Goal: Information Seeking & Learning: Learn about a topic

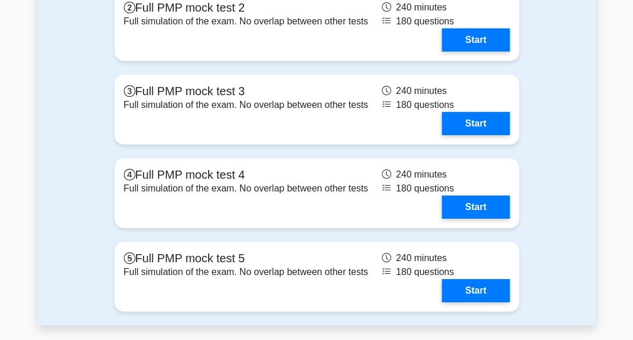
scroll to position [1603, 0]
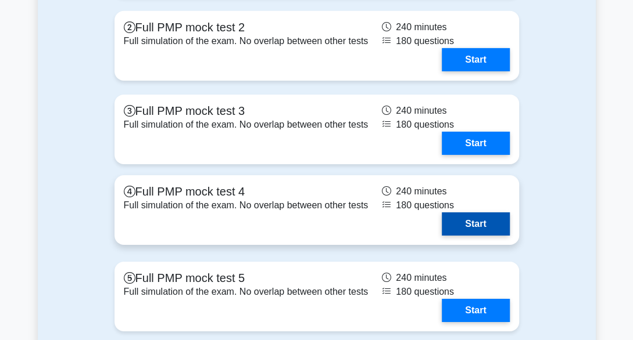
click at [466, 236] on link "Start" at bounding box center [474, 224] width 67 height 23
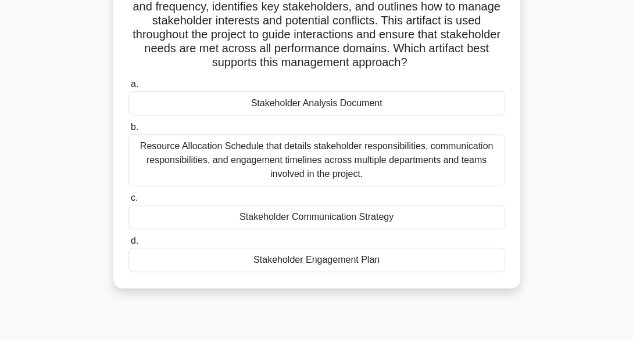
scroll to position [194, 0]
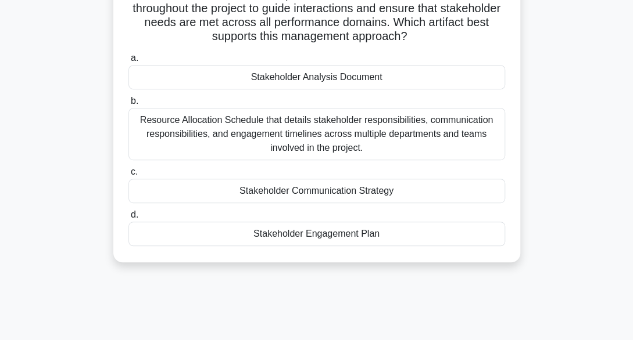
click at [232, 147] on div "Resource Allocation Schedule that details stakeholder responsibilities, communi…" at bounding box center [316, 134] width 376 height 52
click at [128, 105] on input "b. Resource Allocation Schedule that details stakeholder responsibilities, comm…" at bounding box center [128, 102] width 0 height 8
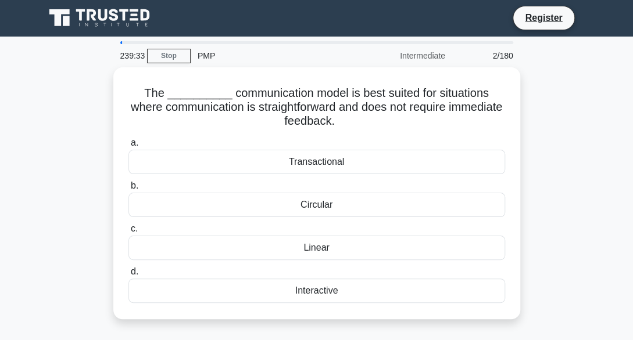
scroll to position [0, 0]
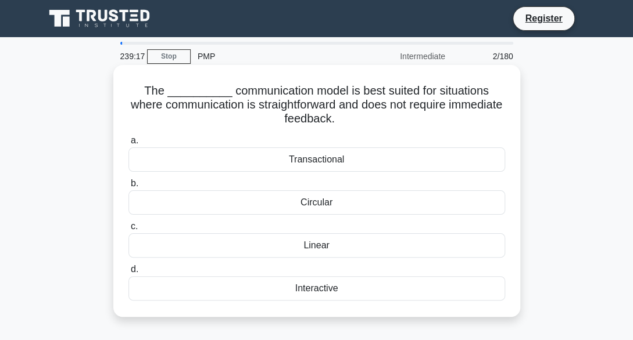
click at [256, 246] on div "Linear" at bounding box center [316, 246] width 376 height 24
click at [128, 231] on input "c. Linear" at bounding box center [128, 227] width 0 height 8
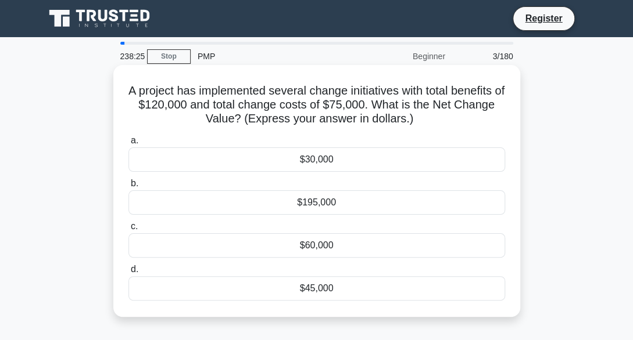
click at [253, 298] on div "$45,000" at bounding box center [316, 289] width 376 height 24
click at [128, 274] on input "d. $45,000" at bounding box center [128, 270] width 0 height 8
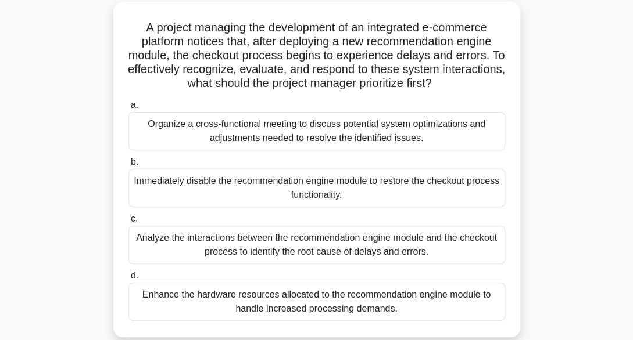
scroll to position [70, 0]
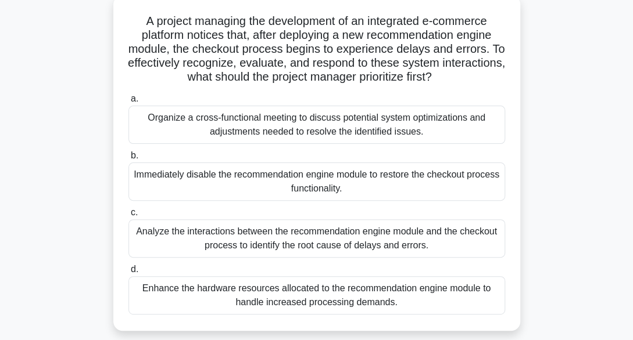
click at [283, 248] on div "Analyze the interactions between the recommendation engine module and the check…" at bounding box center [316, 239] width 376 height 38
click at [128, 217] on input "c. Analyze the interactions between the recommendation engine module and the ch…" at bounding box center [128, 213] width 0 height 8
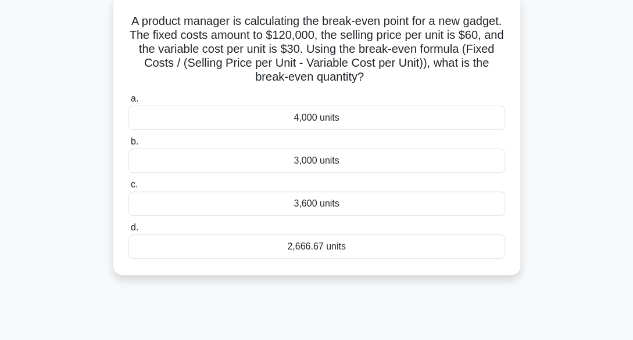
click at [310, 245] on div "2,666.67 units" at bounding box center [316, 247] width 376 height 24
click at [128, 232] on input "d. 2,666.67 units" at bounding box center [128, 228] width 0 height 8
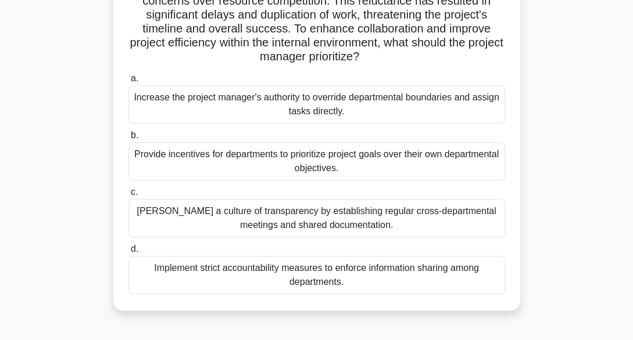
scroll to position [186, 0]
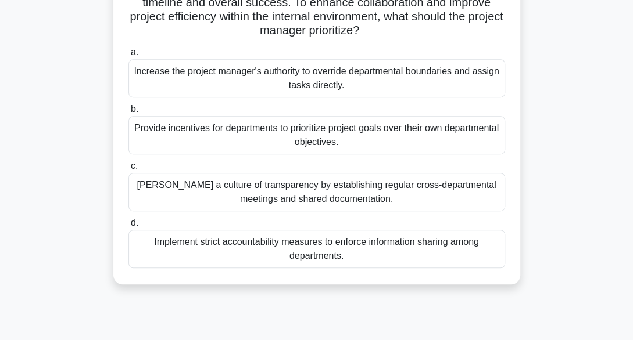
click at [269, 200] on div "Foster a culture of transparency by establishing regular cross-departmental mee…" at bounding box center [316, 192] width 376 height 38
click at [128, 170] on input "c. Foster a culture of transparency by establishing regular cross-departmental …" at bounding box center [128, 167] width 0 height 8
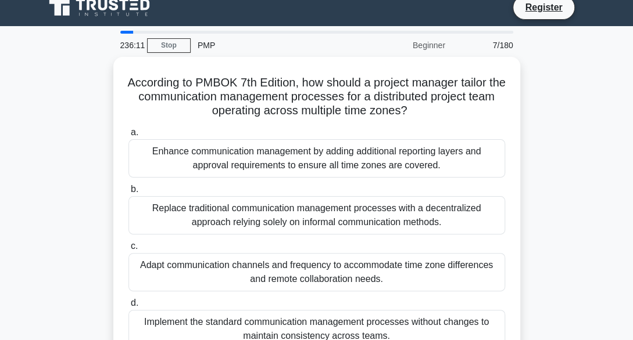
scroll to position [0, 0]
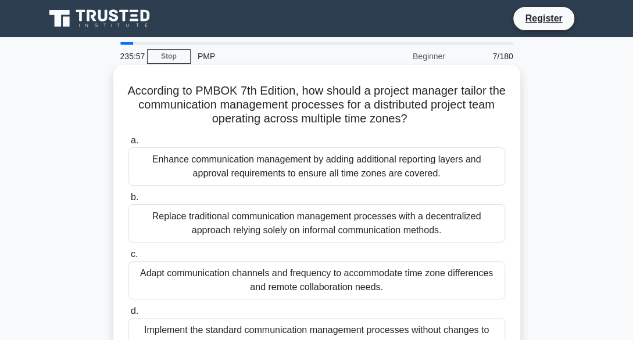
click at [267, 178] on div "Enhance communication management by adding additional reporting layers and appr…" at bounding box center [316, 167] width 376 height 38
click at [128, 145] on input "a. Enhance communication management by adding additional reporting layers and a…" at bounding box center [128, 141] width 0 height 8
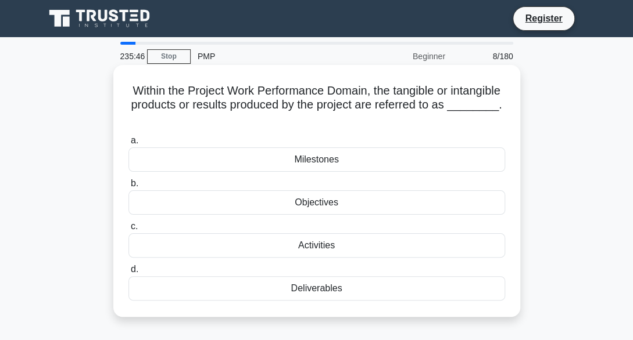
click at [307, 247] on div "Activities" at bounding box center [316, 246] width 376 height 24
click at [128, 231] on input "c. Activities" at bounding box center [128, 227] width 0 height 8
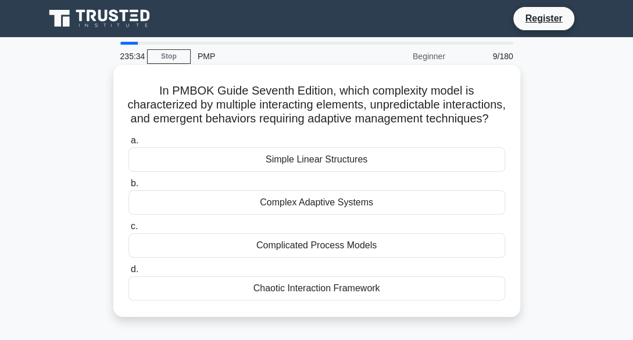
click at [306, 215] on div "Complex Adaptive Systems" at bounding box center [316, 203] width 376 height 24
click at [128, 188] on input "b. Complex Adaptive Systems" at bounding box center [128, 184] width 0 height 8
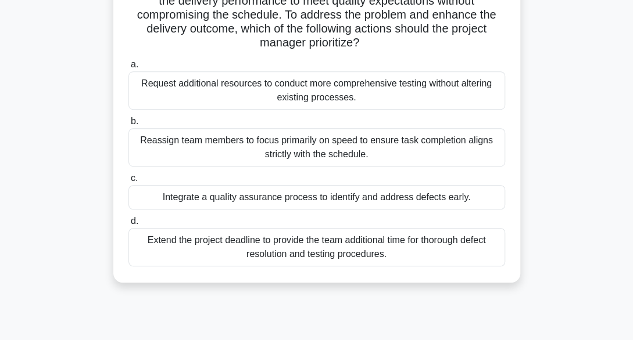
scroll to position [256, 0]
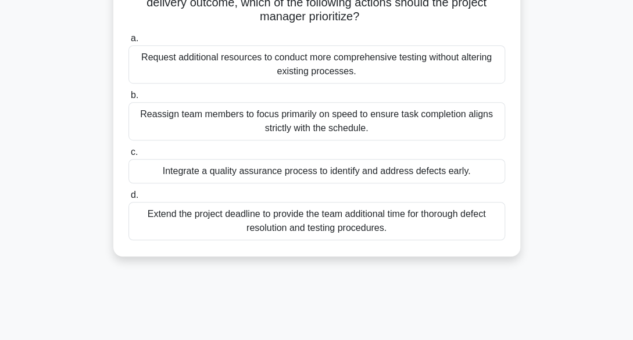
click at [330, 172] on div "Integrate a quality assurance process to identify and address defects early." at bounding box center [316, 171] width 376 height 24
click at [128, 156] on input "c. Integrate a quality assurance process to identify and address defects early." at bounding box center [128, 153] width 0 height 8
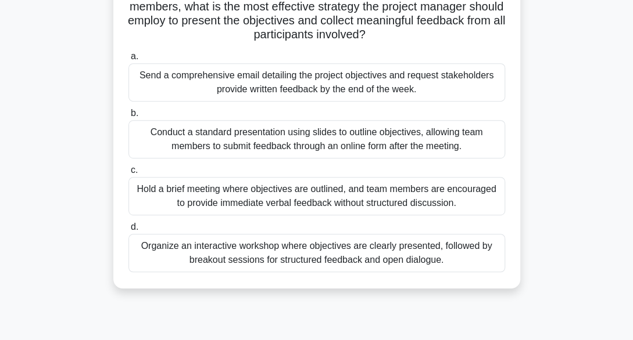
scroll to position [186, 0]
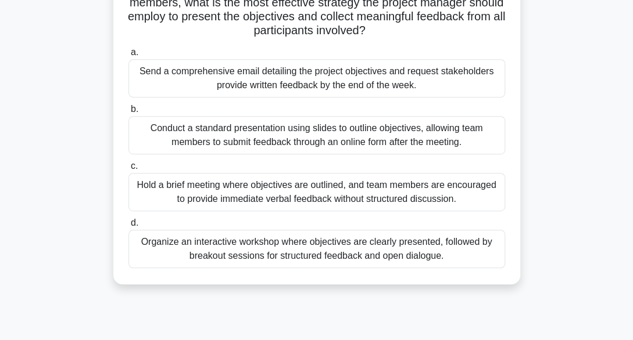
click at [272, 247] on div "Organize an interactive workshop where objectives are clearly presented, follow…" at bounding box center [316, 249] width 376 height 38
click at [128, 227] on input "d. Organize an interactive workshop where objectives are clearly presented, fol…" at bounding box center [128, 224] width 0 height 8
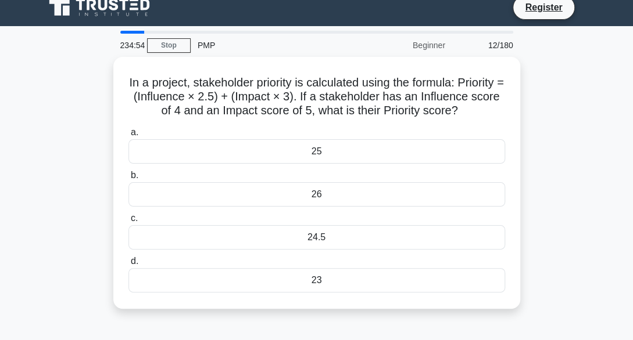
scroll to position [0, 0]
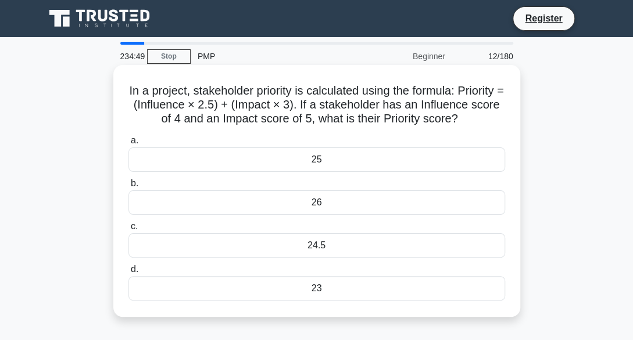
click at [307, 247] on div "24.5" at bounding box center [316, 246] width 376 height 24
click at [128, 231] on input "c. 24.5" at bounding box center [128, 227] width 0 height 8
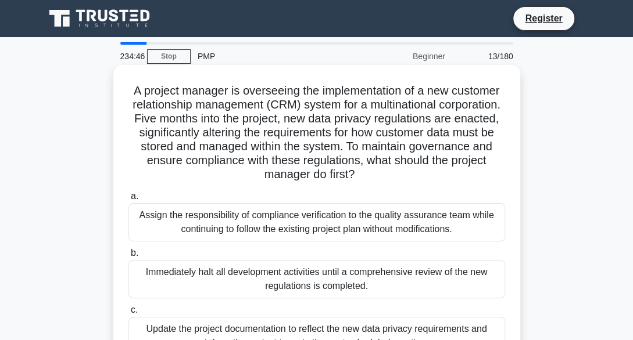
click at [298, 229] on div "Assign the responsibility of compliance verification to the quality assurance t…" at bounding box center [316, 222] width 376 height 38
click at [128, 200] on input "a. Assign the responsibility of compliance verification to the quality assuranc…" at bounding box center [128, 197] width 0 height 8
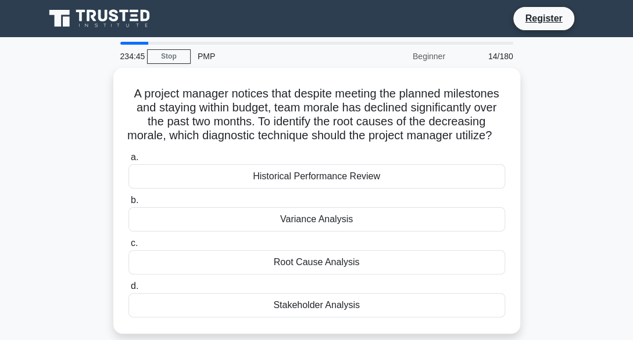
click at [298, 229] on div "Variance Analysis" at bounding box center [316, 219] width 376 height 24
click at [128, 204] on input "b. Variance Analysis" at bounding box center [128, 201] width 0 height 8
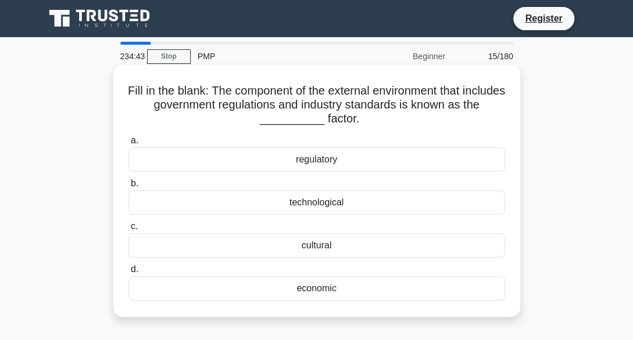
click at [300, 207] on div "technological" at bounding box center [316, 203] width 376 height 24
click at [128, 188] on input "b. technological" at bounding box center [128, 184] width 0 height 8
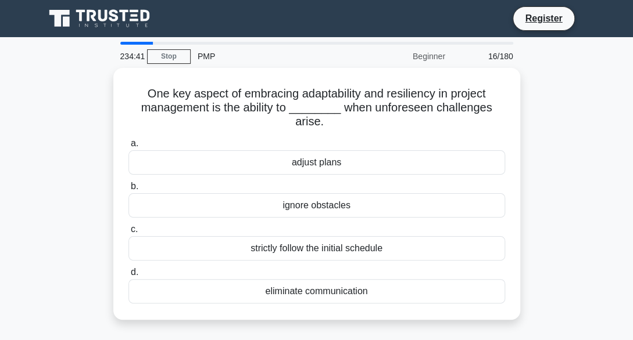
click at [300, 207] on div "ignore obstacles" at bounding box center [316, 205] width 376 height 24
click at [128, 191] on input "b. ignore obstacles" at bounding box center [128, 187] width 0 height 8
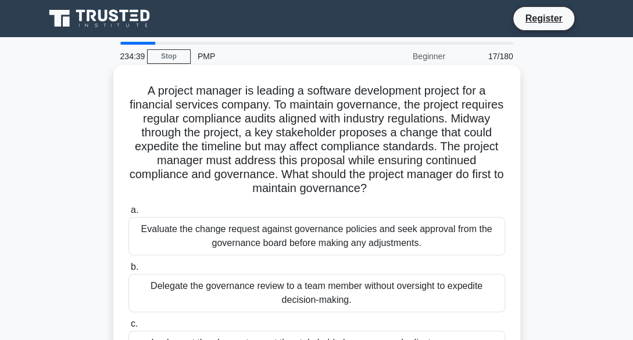
click at [283, 234] on div "Evaluate the change request against governance policies and seek approval from …" at bounding box center [316, 236] width 376 height 38
click at [128, 214] on input "a. Evaluate the change request against governance policies and seek approval fr…" at bounding box center [128, 211] width 0 height 8
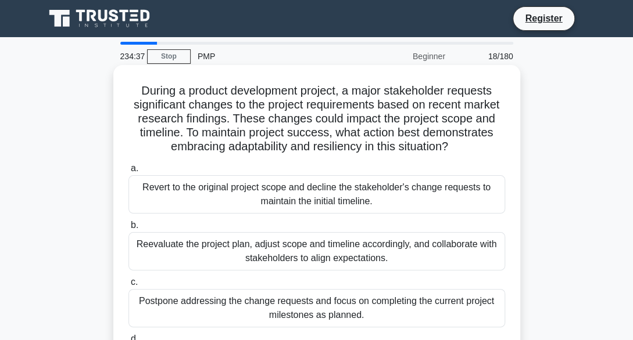
click at [281, 241] on div "Reevaluate the project plan, adjust scope and timeline accordingly, and collabo…" at bounding box center [316, 251] width 376 height 38
click at [128, 229] on input "b. Reevaluate the project plan, adjust scope and timeline accordingly, and coll…" at bounding box center [128, 226] width 0 height 8
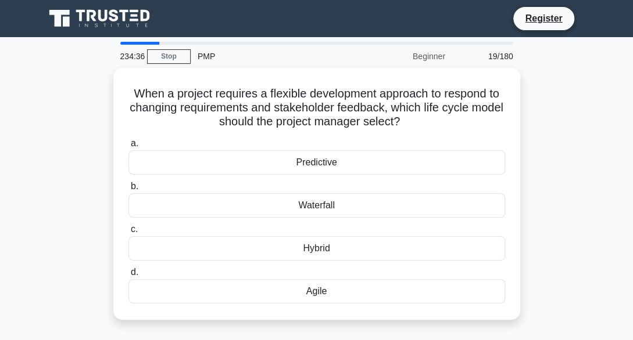
click at [281, 241] on div "Hybrid" at bounding box center [316, 248] width 376 height 24
click at [128, 234] on input "c. Hybrid" at bounding box center [128, 230] width 0 height 8
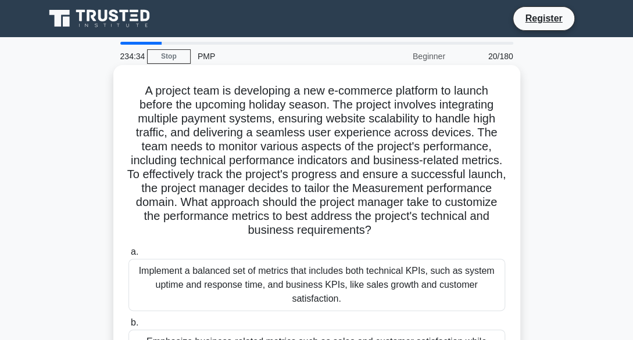
click at [268, 274] on div "Implement a balanced set of metrics that includes both technical KPIs, such as …" at bounding box center [316, 285] width 376 height 52
click at [128, 256] on input "a. Implement a balanced set of metrics that includes both technical KPIs, such …" at bounding box center [128, 253] width 0 height 8
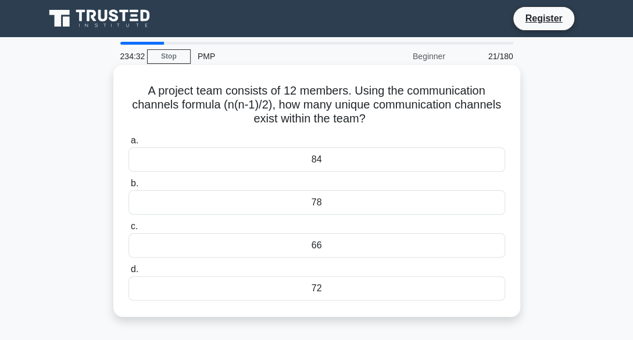
click at [268, 252] on div "66" at bounding box center [316, 246] width 376 height 24
click at [128, 231] on input "c. 66" at bounding box center [128, 227] width 0 height 8
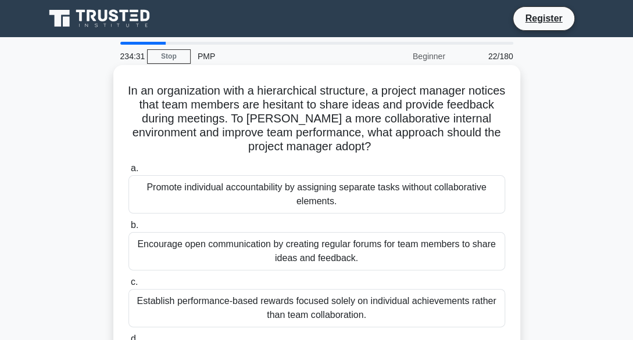
click at [265, 254] on div "Encourage open communication by creating regular forums for team members to sha…" at bounding box center [316, 251] width 376 height 38
click at [128, 229] on input "b. Encourage open communication by creating regular forums for team members to …" at bounding box center [128, 226] width 0 height 8
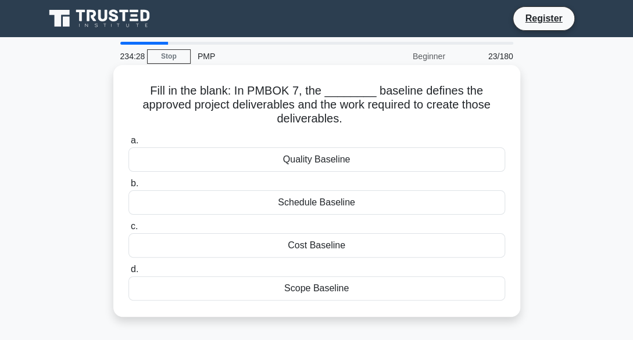
click at [254, 285] on div "Scope Baseline" at bounding box center [316, 289] width 376 height 24
click at [128, 274] on input "d. Scope Baseline" at bounding box center [128, 270] width 0 height 8
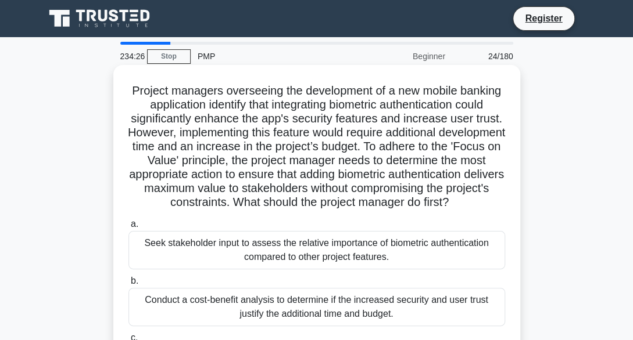
click at [253, 268] on div "Seek stakeholder input to assess the relative importance of biometric authentic…" at bounding box center [316, 250] width 376 height 38
click at [128, 228] on input "a. Seek stakeholder input to assess the relative importance of biometric authen…" at bounding box center [128, 225] width 0 height 8
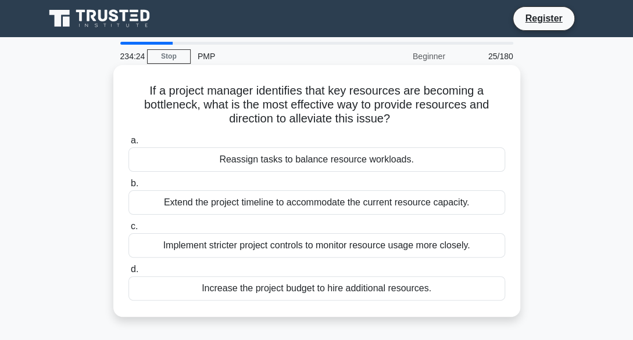
click at [252, 255] on div "Implement stricter project controls to monitor resource usage more closely." at bounding box center [316, 246] width 376 height 24
click at [128, 231] on input "c. Implement stricter project controls to monitor resource usage more closely." at bounding box center [128, 227] width 0 height 8
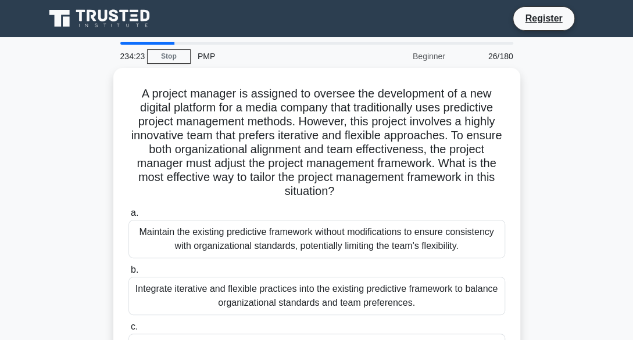
click at [252, 255] on div "Maintain the existing predictive framework without modifications to ensure cons…" at bounding box center [316, 239] width 376 height 38
click at [128, 217] on input "a. Maintain the existing predictive framework without modifications to ensure c…" at bounding box center [128, 214] width 0 height 8
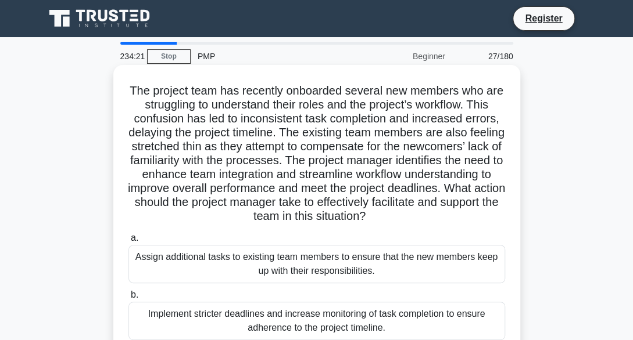
click at [249, 262] on div "Assign additional tasks to existing team members to ensure that the new members…" at bounding box center [316, 264] width 376 height 38
click at [128, 242] on input "a. Assign additional tasks to existing team members to ensure that the new memb…" at bounding box center [128, 239] width 0 height 8
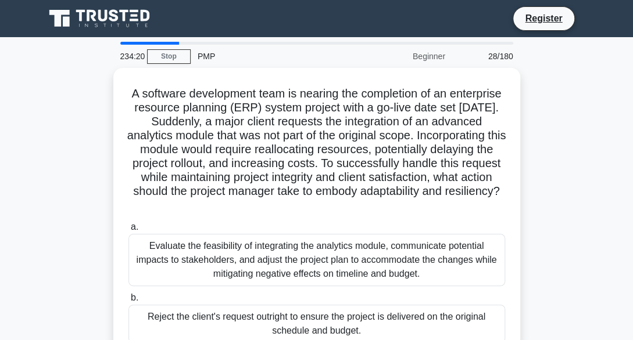
click at [249, 262] on div "Evaluate the feasibility of integrating the analytics module, communicate poten…" at bounding box center [316, 260] width 376 height 52
click at [128, 231] on input "a. Evaluate the feasibility of integrating the analytics module, communicate po…" at bounding box center [128, 228] width 0 height 8
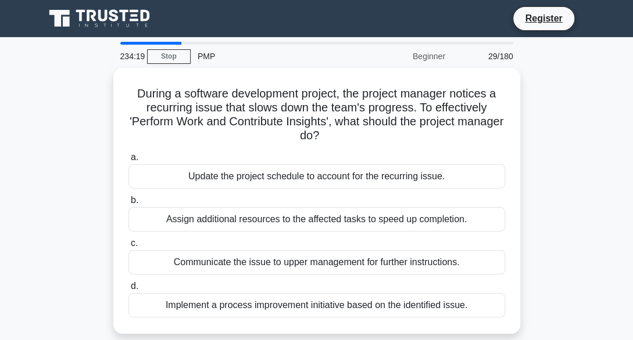
click at [249, 262] on div "Communicate the issue to upper management for further instructions." at bounding box center [316, 262] width 376 height 24
click at [128, 247] on input "c. Communicate the issue to upper management for further instructions." at bounding box center [128, 244] width 0 height 8
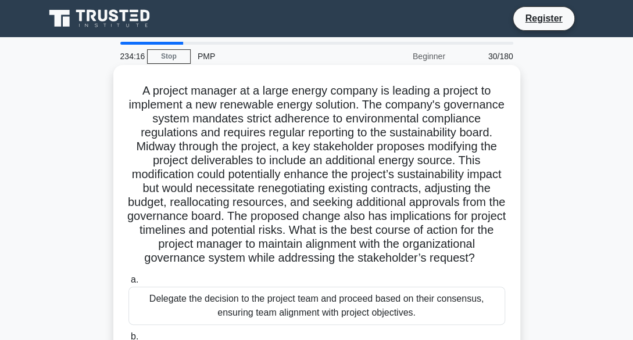
click at [232, 313] on div "Delegate the decision to the project team and proceed based on their consensus,…" at bounding box center [316, 306] width 376 height 38
click at [128, 284] on input "a. Delegate the decision to the project team and proceed based on their consens…" at bounding box center [128, 281] width 0 height 8
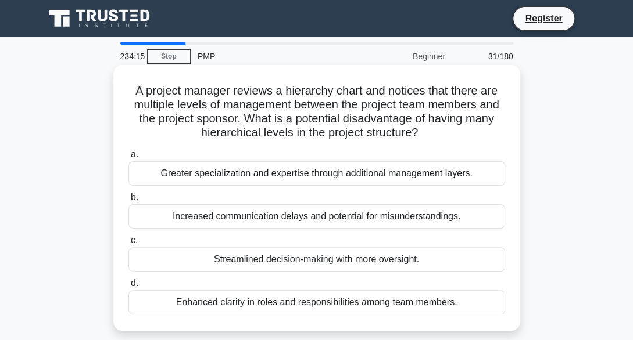
click at [232, 308] on div "Enhanced clarity in roles and responsibilities among team members." at bounding box center [316, 302] width 376 height 24
click at [128, 288] on input "d. Enhanced clarity in roles and responsibilities among team members." at bounding box center [128, 284] width 0 height 8
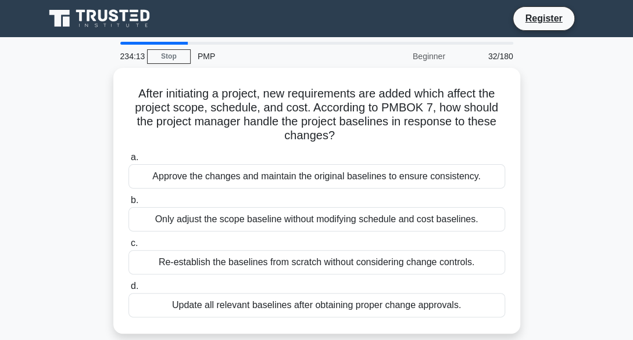
click at [232, 308] on div "Update all relevant baselines after obtaining proper change approvals." at bounding box center [316, 305] width 376 height 24
click at [128, 290] on input "d. Update all relevant baselines after obtaining proper change approvals." at bounding box center [128, 287] width 0 height 8
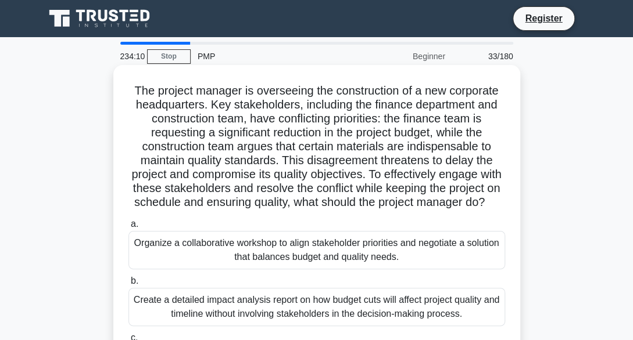
click at [233, 261] on div "Organize a collaborative workshop to align stakeholder priorities and negotiate…" at bounding box center [316, 250] width 376 height 38
click at [128, 228] on input "a. Organize a collaborative workshop to align stakeholder priorities and negoti…" at bounding box center [128, 225] width 0 height 8
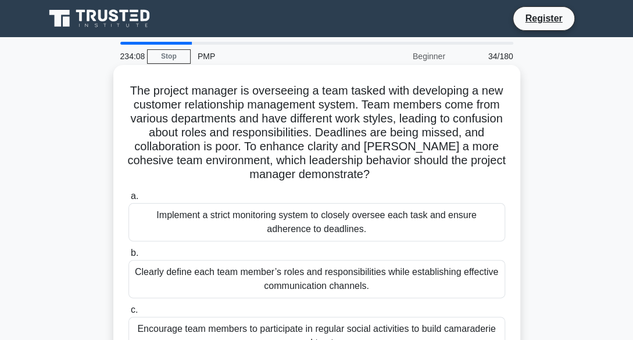
click at [225, 274] on div "Clearly define each team member’s roles and responsibilities while establishing…" at bounding box center [316, 279] width 376 height 38
click at [128, 257] on input "b. Clearly define each team member’s roles and responsibilities while establish…" at bounding box center [128, 254] width 0 height 8
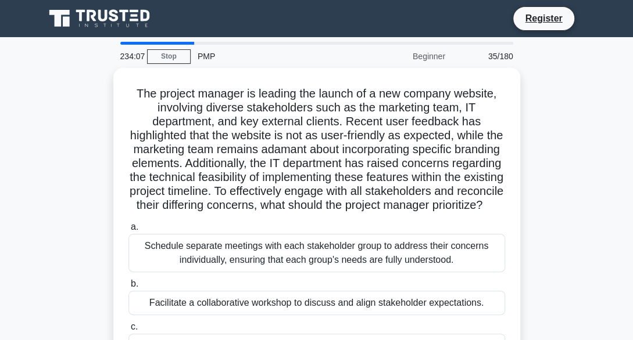
click at [225, 272] on div "Schedule separate meetings with each stakeholder group to address their concern…" at bounding box center [316, 253] width 376 height 38
click at [128, 231] on input "a. Schedule separate meetings with each stakeholder group to address their conc…" at bounding box center [128, 228] width 0 height 8
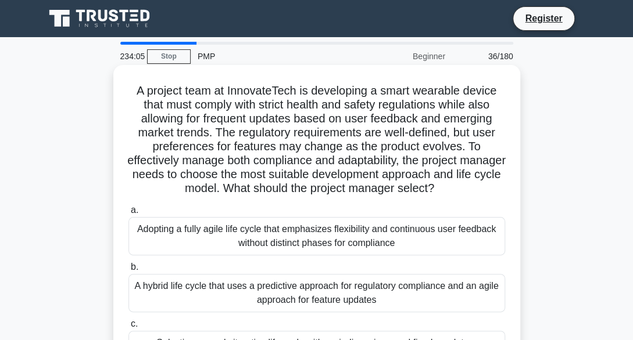
click at [221, 287] on div "A hybrid life cycle that uses a predictive approach for regulatory compliance a…" at bounding box center [316, 293] width 376 height 38
click at [128, 271] on input "b. A hybrid life cycle that uses a predictive approach for regulatory complianc…" at bounding box center [128, 268] width 0 height 8
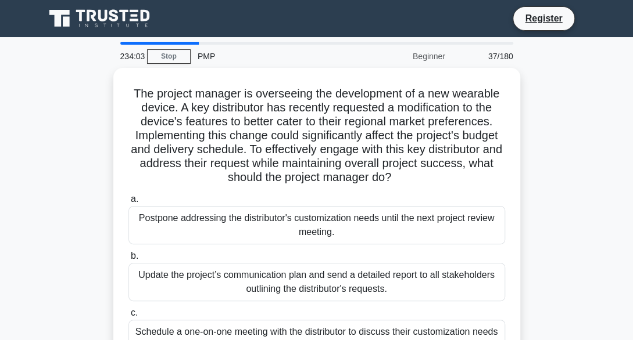
click at [221, 287] on div "Update the project’s communication plan and send a detailed report to all stake…" at bounding box center [316, 282] width 376 height 38
click at [128, 260] on input "b. Update the project’s communication plan and send a detailed report to all st…" at bounding box center [128, 257] width 0 height 8
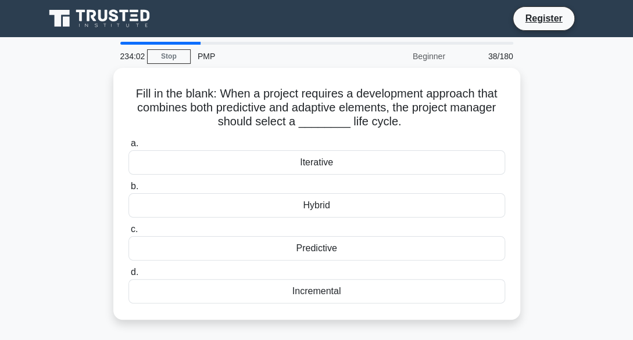
click at [221, 287] on div "Incremental" at bounding box center [316, 291] width 376 height 24
click at [128, 277] on input "d. Incremental" at bounding box center [128, 273] width 0 height 8
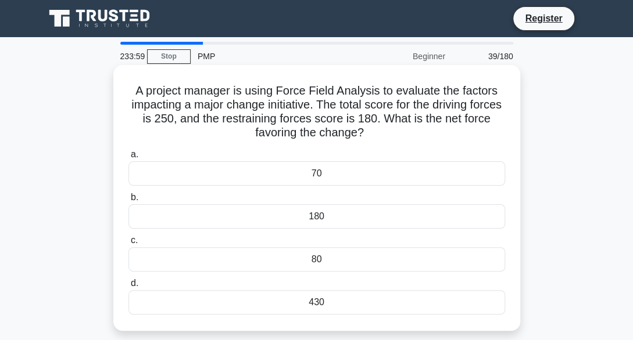
click at [234, 219] on div "180" at bounding box center [316, 216] width 376 height 24
click at [128, 202] on input "b. 180" at bounding box center [128, 198] width 0 height 8
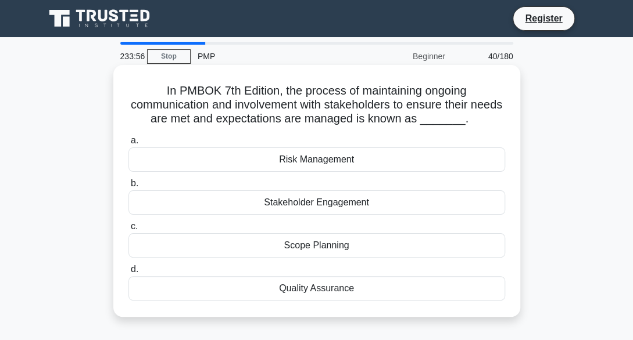
click at [232, 285] on div "Quality Assurance" at bounding box center [316, 289] width 376 height 24
click at [128, 274] on input "d. Quality Assurance" at bounding box center [128, 270] width 0 height 8
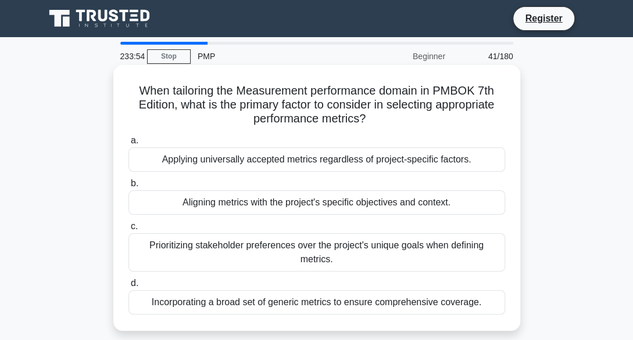
click at [231, 257] on div "Prioritizing stakeholder preferences over the project's unique goals when defin…" at bounding box center [316, 253] width 376 height 38
click at [128, 231] on input "c. Prioritizing stakeholder preferences over the project's unique goals when de…" at bounding box center [128, 227] width 0 height 8
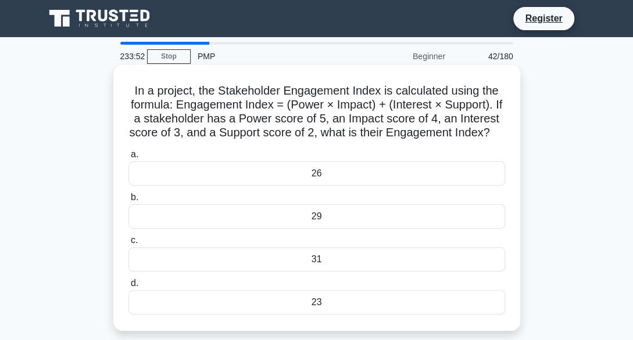
click at [230, 229] on div "29" at bounding box center [316, 216] width 376 height 24
click at [128, 202] on input "b. 29" at bounding box center [128, 198] width 0 height 8
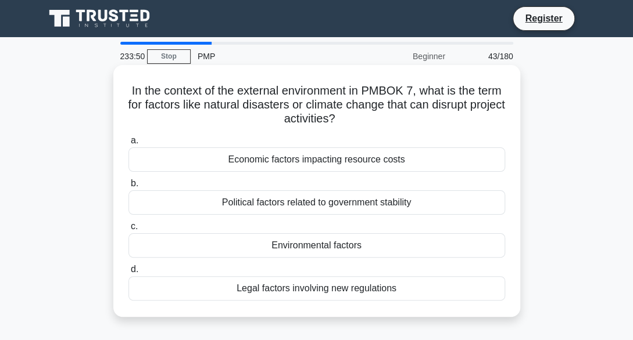
click at [227, 246] on div "Environmental factors" at bounding box center [316, 246] width 376 height 24
click at [128, 231] on input "c. Environmental factors" at bounding box center [128, 227] width 0 height 8
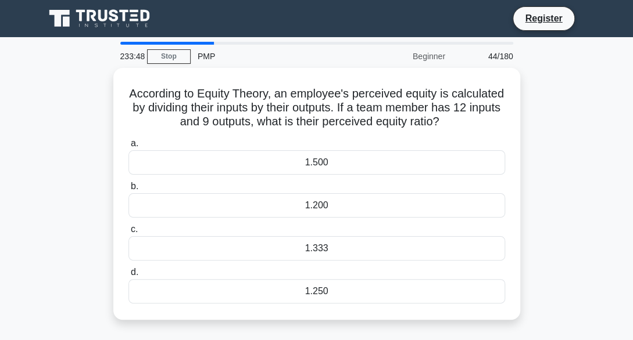
click at [227, 246] on div "1.333" at bounding box center [316, 248] width 376 height 24
click at [128, 234] on input "c. 1.333" at bounding box center [128, 230] width 0 height 8
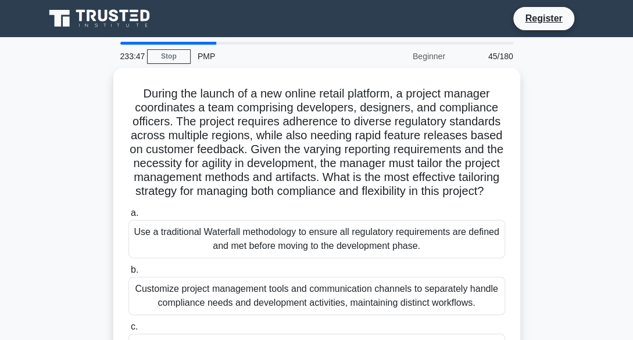
click at [227, 246] on div "Use a traditional Waterfall methodology to ensure all regulatory requirements a…" at bounding box center [316, 239] width 376 height 38
click at [128, 217] on input "a. Use a traditional Waterfall methodology to ensure all regulatory requirement…" at bounding box center [128, 214] width 0 height 8
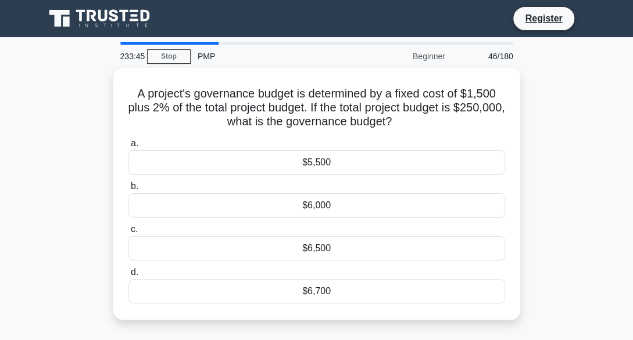
click at [227, 246] on div "$6,500" at bounding box center [316, 248] width 376 height 24
click at [128, 234] on input "c. $6,500" at bounding box center [128, 230] width 0 height 8
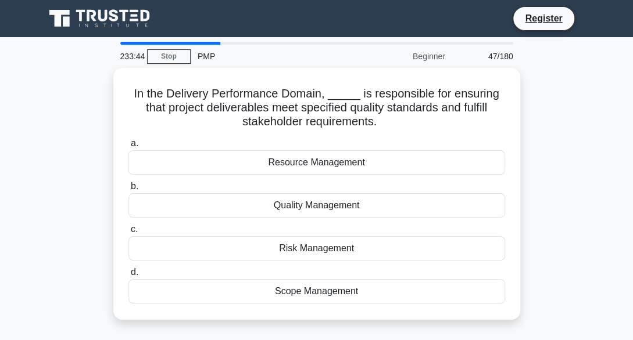
click at [227, 246] on div "Risk Management" at bounding box center [316, 248] width 376 height 24
click at [128, 234] on input "c. Risk Management" at bounding box center [128, 230] width 0 height 8
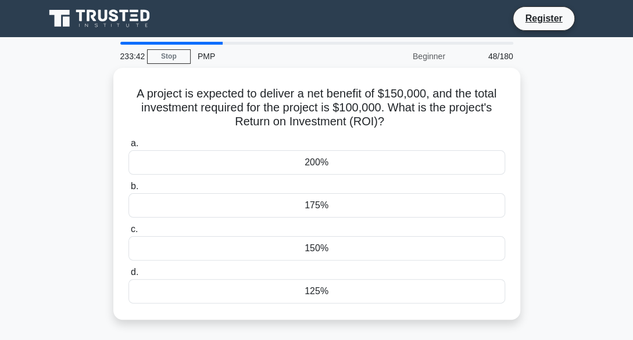
click at [227, 246] on div "150%" at bounding box center [316, 248] width 376 height 24
click at [128, 234] on input "c. 150%" at bounding box center [128, 230] width 0 height 8
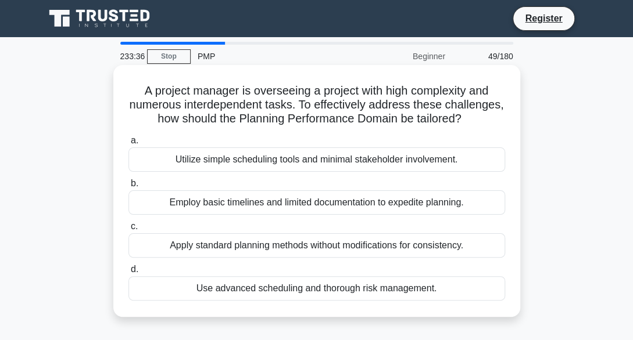
click at [225, 258] on div "Apply standard planning methods without modifications for consistency." at bounding box center [316, 246] width 376 height 24
click at [128, 231] on input "c. Apply standard planning methods without modifications for consistency." at bounding box center [128, 227] width 0 height 8
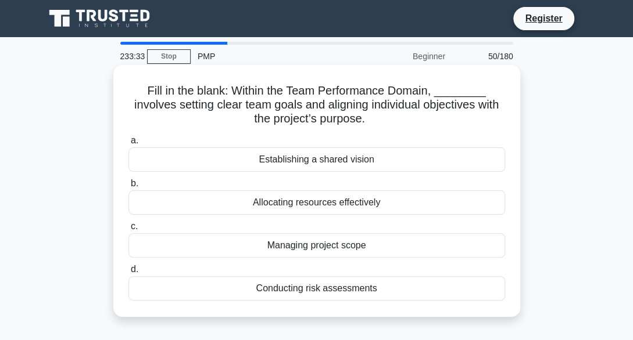
click at [220, 202] on div "Allocating resources effectively" at bounding box center [316, 203] width 376 height 24
click at [128, 188] on input "b. Allocating resources effectively" at bounding box center [128, 184] width 0 height 8
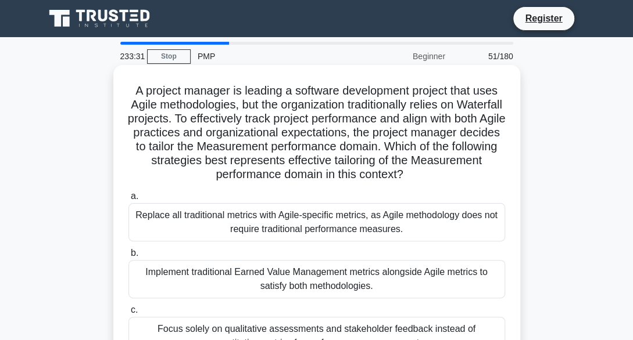
click at [213, 217] on div "Replace all traditional metrics with Agile-specific metrics, as Agile methodolo…" at bounding box center [316, 222] width 376 height 38
click at [128, 200] on input "a. Replace all traditional metrics with Agile-specific metrics, as Agile method…" at bounding box center [128, 197] width 0 height 8
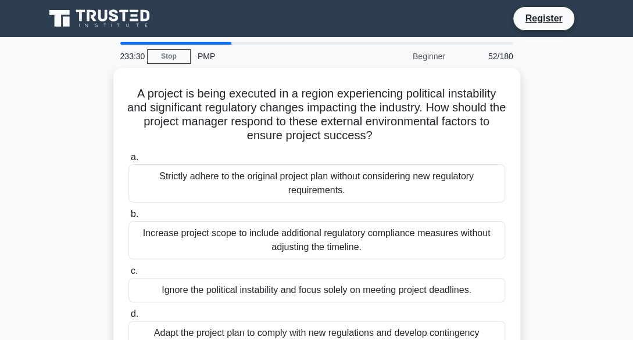
click at [213, 217] on label "b. Increase project scope to include additional regulatory compliance measures …" at bounding box center [316, 233] width 376 height 52
click at [128, 217] on input "b. Increase project scope to include additional regulatory compliance measures …" at bounding box center [128, 215] width 0 height 8
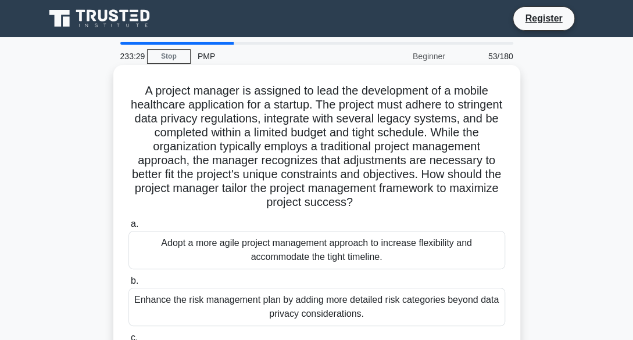
click at [207, 249] on div "Adopt a more agile project management approach to increase flexibility and acco…" at bounding box center [316, 250] width 376 height 38
click at [128, 228] on input "a. Adopt a more agile project management approach to increase flexibility and a…" at bounding box center [128, 225] width 0 height 8
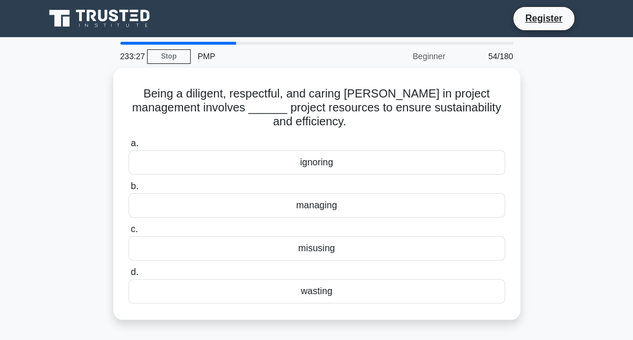
click at [207, 249] on div "misusing" at bounding box center [316, 248] width 376 height 24
click at [128, 234] on input "c. misusing" at bounding box center [128, 230] width 0 height 8
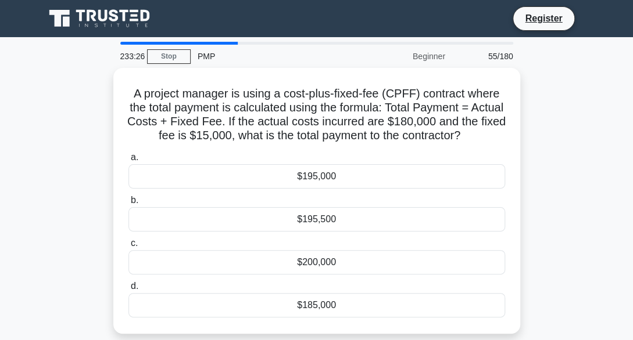
click at [207, 250] on div "$200,000" at bounding box center [316, 262] width 376 height 24
click at [128, 247] on input "c. $200,000" at bounding box center [128, 244] width 0 height 8
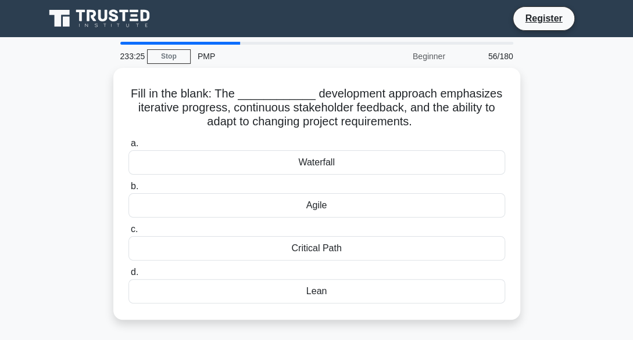
click at [207, 249] on div "Critical Path" at bounding box center [316, 248] width 376 height 24
click at [128, 234] on input "c. Critical Path" at bounding box center [128, 230] width 0 height 8
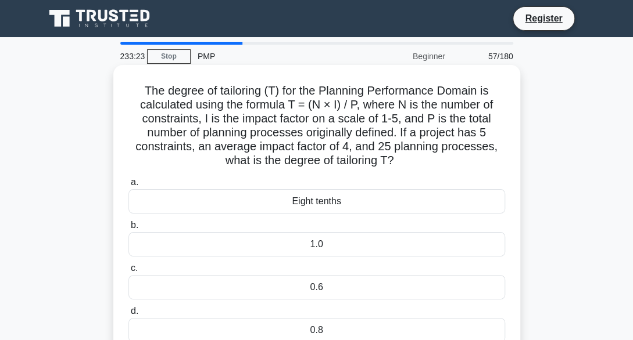
click at [204, 205] on div "Eight tenths" at bounding box center [316, 201] width 376 height 24
click at [128, 186] on input "a. Eight tenths" at bounding box center [128, 183] width 0 height 8
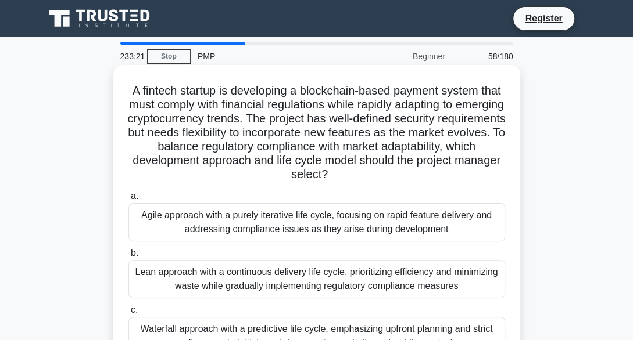
click at [193, 233] on div "Agile approach with a purely iterative life cycle, focusing on rapid feature de…" at bounding box center [316, 222] width 376 height 38
click at [128, 200] on input "a. Agile approach with a purely iterative life cycle, focusing on rapid feature…" at bounding box center [128, 197] width 0 height 8
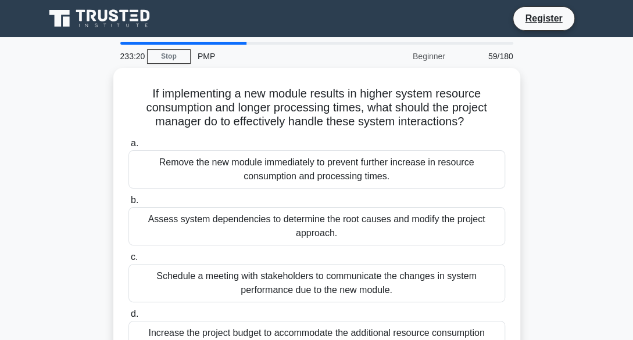
click at [193, 233] on div "Assess system dependencies to determine the root causes and modify the project …" at bounding box center [316, 226] width 376 height 38
click at [128, 204] on input "b. Assess system dependencies to determine the root causes and modify the proje…" at bounding box center [128, 201] width 0 height 8
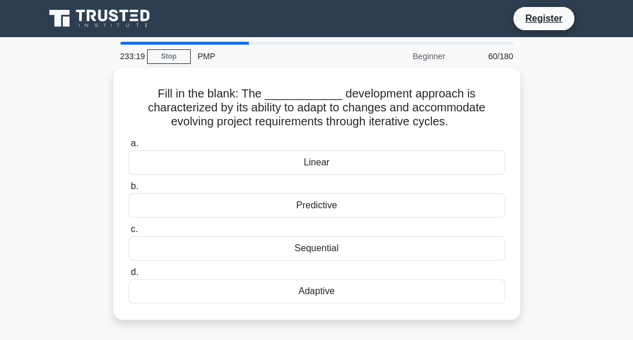
click at [193, 233] on label "c. Sequential" at bounding box center [316, 241] width 376 height 38
click at [128, 233] on input "c. Sequential" at bounding box center [128, 230] width 0 height 8
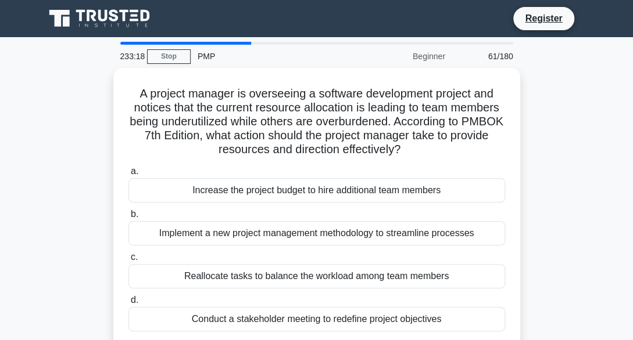
click at [193, 233] on div "Implement a new project management methodology to streamline processes" at bounding box center [316, 233] width 376 height 24
click at [128, 218] on input "b. Implement a new project management methodology to streamline processes" at bounding box center [128, 215] width 0 height 8
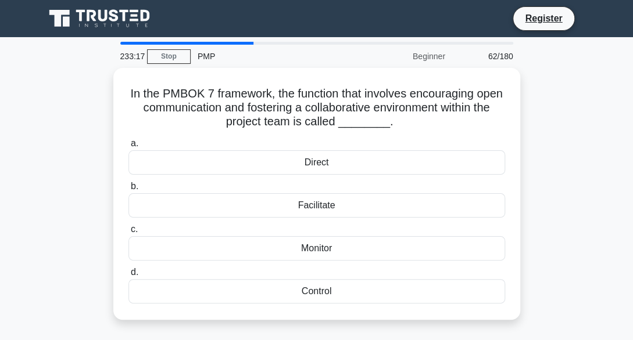
click at [193, 233] on label "c. Monitor" at bounding box center [316, 241] width 376 height 38
click at [128, 233] on input "c. Monitor" at bounding box center [128, 230] width 0 height 8
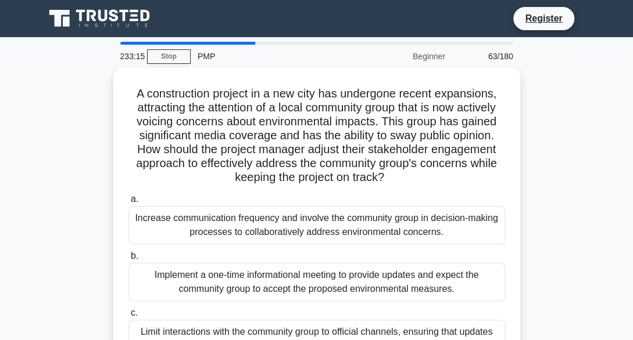
click at [193, 233] on div "Increase communication frequency and involve the community group in decision-ma…" at bounding box center [316, 225] width 376 height 38
click at [128, 203] on input "a. Increase communication frequency and involve the community group in decision…" at bounding box center [128, 200] width 0 height 8
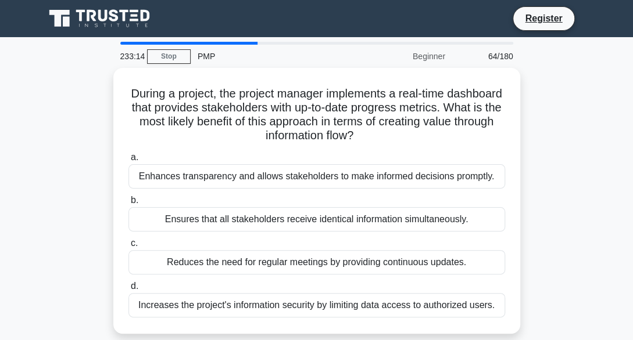
click at [193, 236] on label "c. Reduces the need for regular meetings by providing continuous updates." at bounding box center [316, 255] width 376 height 38
click at [128, 240] on input "c. Reduces the need for regular meetings by providing continuous updates." at bounding box center [128, 244] width 0 height 8
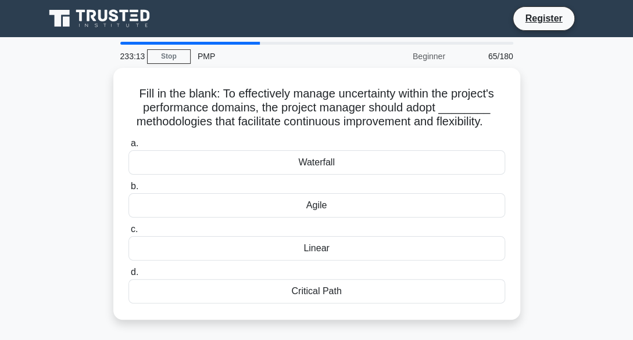
click at [193, 233] on label "c. Linear" at bounding box center [316, 241] width 376 height 38
click at [128, 233] on input "c. Linear" at bounding box center [128, 230] width 0 height 8
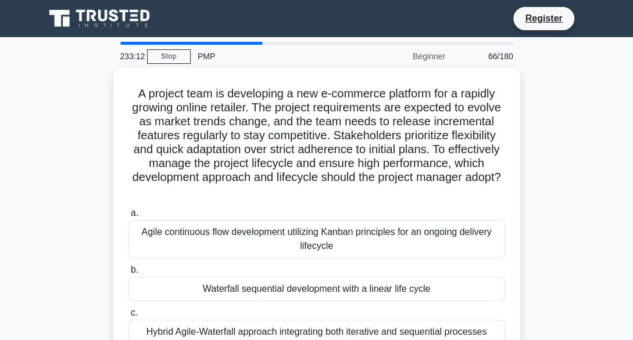
click at [193, 233] on div "Agile continuous flow development utilizing Kanban principles for an ongoing de…" at bounding box center [316, 239] width 376 height 38
click at [128, 217] on input "a. Agile continuous flow development utilizing Kanban principles for an ongoing…" at bounding box center [128, 214] width 0 height 8
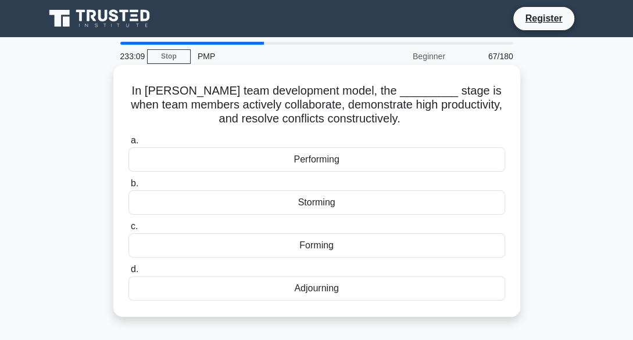
click at [203, 171] on div "Performing" at bounding box center [316, 160] width 376 height 24
click at [128, 145] on input "a. Performing" at bounding box center [128, 141] width 0 height 8
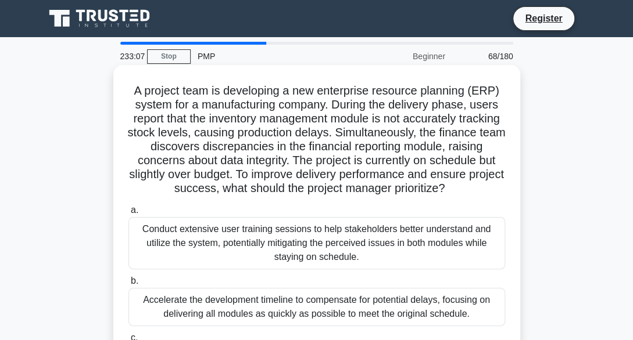
click at [199, 242] on div "Conduct extensive user training sessions to help stakeholders better understand…" at bounding box center [316, 243] width 376 height 52
click at [128, 214] on input "a. Conduct extensive user training sessions to help stakeholders better underst…" at bounding box center [128, 211] width 0 height 8
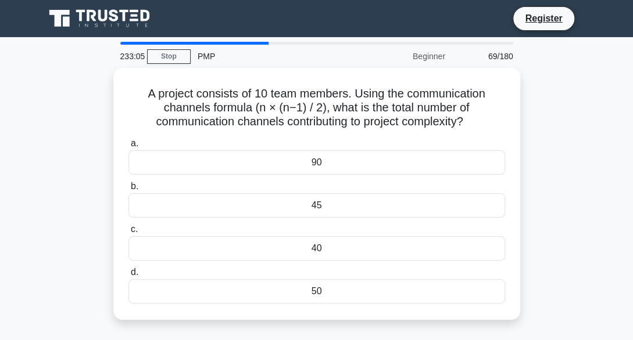
click at [199, 242] on div "40" at bounding box center [316, 248] width 376 height 24
click at [128, 234] on input "c. 40" at bounding box center [128, 230] width 0 height 8
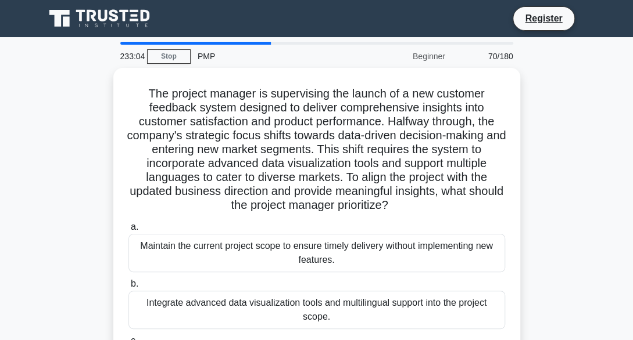
click at [199, 242] on div "Maintain the current project scope to ensure timely delivery without implementi…" at bounding box center [316, 253] width 376 height 38
click at [128, 231] on input "a. Maintain the current project scope to ensure timely delivery without impleme…" at bounding box center [128, 228] width 0 height 8
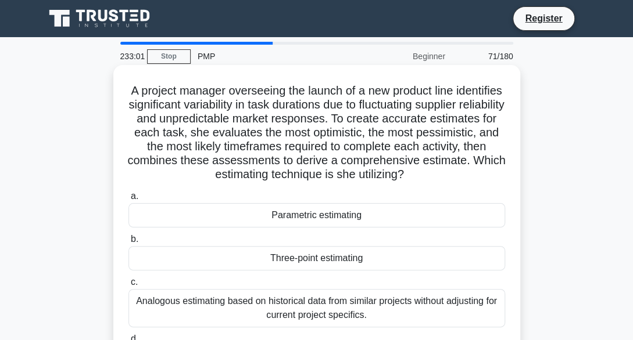
click at [198, 268] on div "Three-point estimating" at bounding box center [316, 258] width 376 height 24
click at [128, 243] on input "b. Three-point estimating" at bounding box center [128, 240] width 0 height 8
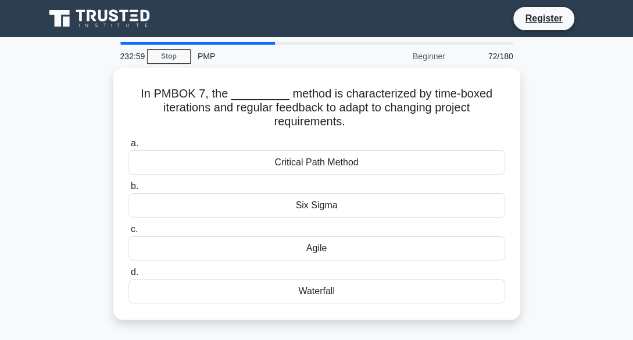
click at [198, 268] on label "d. Waterfall" at bounding box center [316, 284] width 376 height 38
click at [128, 269] on input "d. Waterfall" at bounding box center [128, 273] width 0 height 8
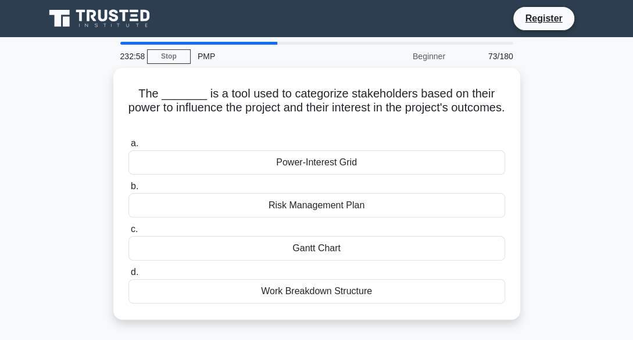
click at [198, 268] on label "d. Work Breakdown Structure" at bounding box center [316, 284] width 376 height 38
click at [128, 269] on input "d. Work Breakdown Structure" at bounding box center [128, 273] width 0 height 8
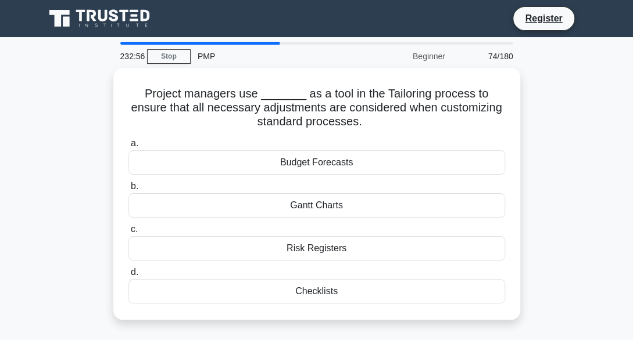
click at [198, 268] on label "d. Checklists" at bounding box center [316, 284] width 376 height 38
click at [128, 269] on input "d. Checklists" at bounding box center [128, 273] width 0 height 8
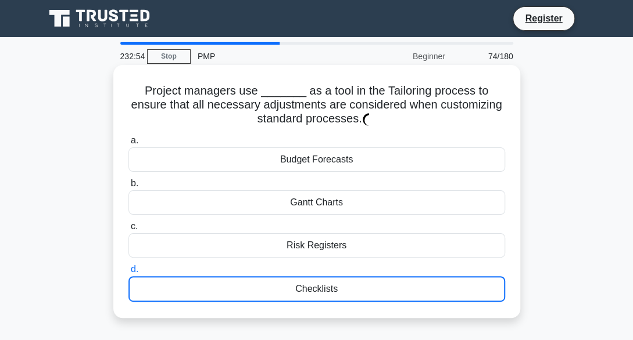
click at [216, 205] on div "Gantt Charts" at bounding box center [316, 203] width 376 height 24
click at [128, 188] on input "b. Gantt Charts" at bounding box center [128, 184] width 0 height 8
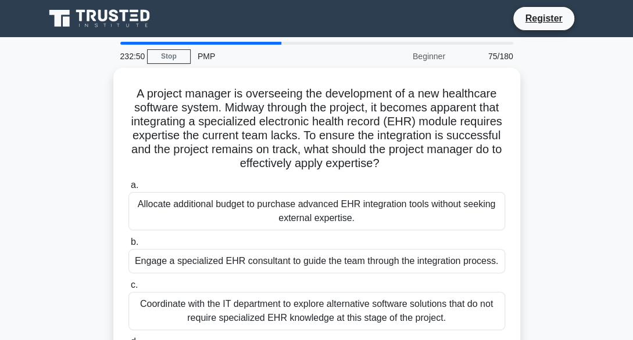
click at [216, 205] on div "Allocate additional budget to purchase advanced EHR integration tools without s…" at bounding box center [316, 211] width 376 height 38
click at [128, 189] on input "a. Allocate additional budget to purchase advanced EHR integration tools withou…" at bounding box center [128, 186] width 0 height 8
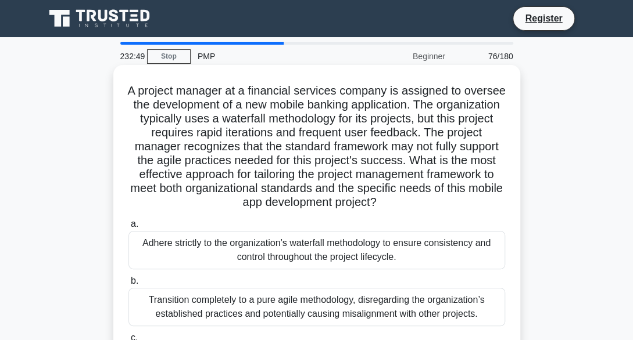
click at [214, 261] on div "Adhere strictly to the organization’s waterfall methodology to ensure consisten…" at bounding box center [316, 250] width 376 height 38
click at [128, 228] on input "a. Adhere strictly to the organization’s waterfall methodology to ensure consis…" at bounding box center [128, 225] width 0 height 8
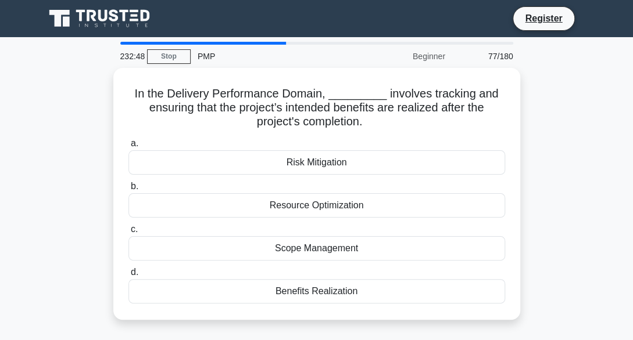
click at [214, 261] on div "a. Risk Mitigation b. Resource Optimization c. d." at bounding box center [316, 220] width 390 height 172
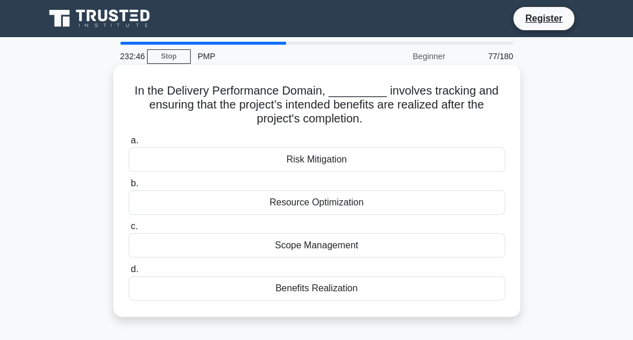
click at [229, 239] on div "Scope Management" at bounding box center [316, 246] width 376 height 24
click at [128, 231] on input "c. Scope Management" at bounding box center [128, 227] width 0 height 8
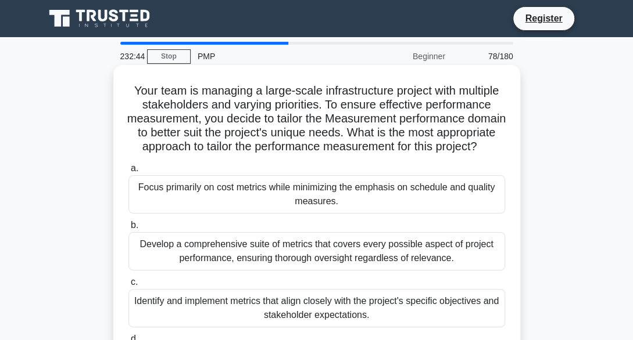
click at [228, 213] on div "Focus primarily on cost metrics while minimizing the emphasis on schedule and q…" at bounding box center [316, 194] width 376 height 38
click at [128, 173] on input "a. Focus primarily on cost metrics while minimizing the emphasis on schedule an…" at bounding box center [128, 169] width 0 height 8
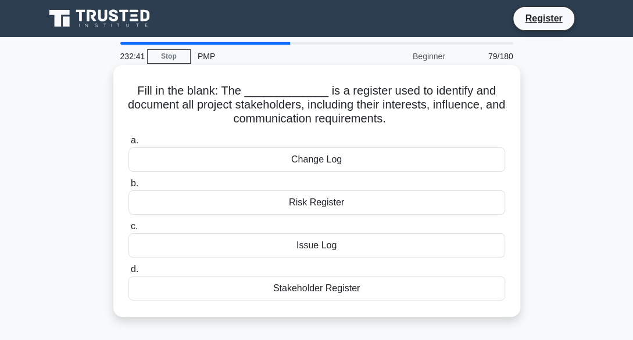
click at [228, 290] on div "Stakeholder Register" at bounding box center [316, 289] width 376 height 24
click at [128, 274] on input "d. Stakeholder Register" at bounding box center [128, 270] width 0 height 8
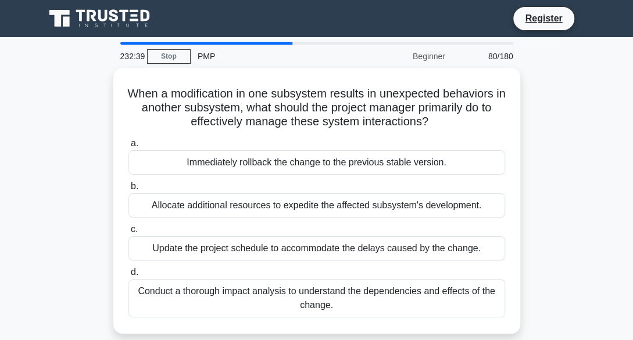
click at [228, 290] on div "Conduct a thorough impact analysis to understand the dependencies and effects o…" at bounding box center [316, 298] width 376 height 38
click at [128, 277] on input "d. Conduct a thorough impact analysis to understand the dependencies and effect…" at bounding box center [128, 273] width 0 height 8
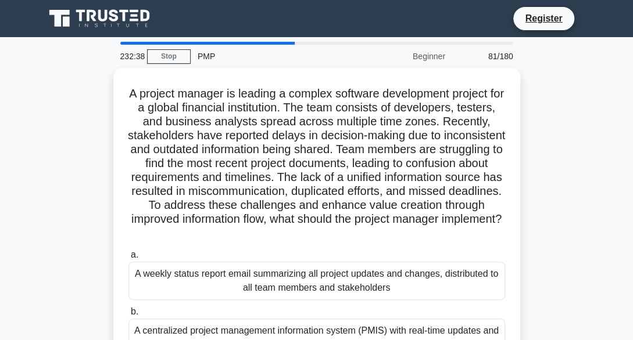
click at [228, 290] on div "A weekly status report email summarizing all project updates and changes, distr…" at bounding box center [316, 281] width 376 height 38
click at [128, 259] on input "a. A weekly status report email summarizing all project updates and changes, di…" at bounding box center [128, 256] width 0 height 8
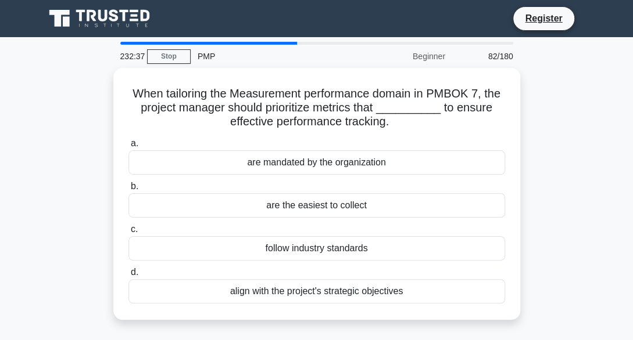
click at [228, 290] on div "align with the project's strategic objectives" at bounding box center [316, 291] width 376 height 24
click at [128, 277] on input "d. align with the project's strategic objectives" at bounding box center [128, 273] width 0 height 8
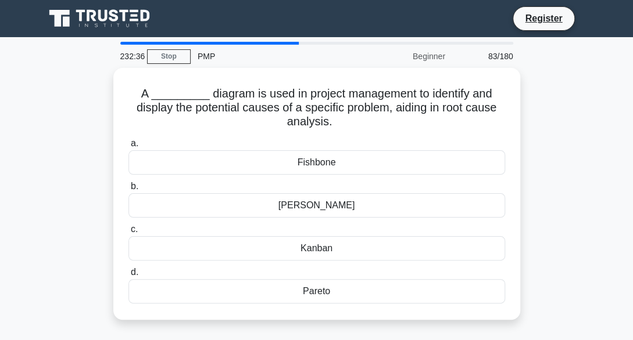
click at [228, 290] on div "Pareto" at bounding box center [316, 291] width 376 height 24
click at [128, 277] on input "d. Pareto" at bounding box center [128, 273] width 0 height 8
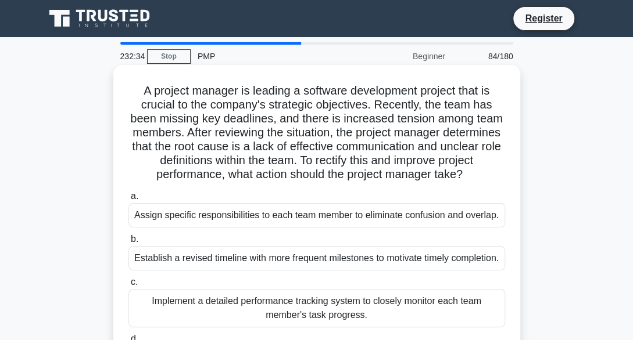
click at [228, 262] on div "Establish a revised timeline with more frequent milestones to motivate timely c…" at bounding box center [316, 258] width 376 height 24
click at [128, 243] on input "b. Establish a revised timeline with more frequent milestones to motivate timel…" at bounding box center [128, 240] width 0 height 8
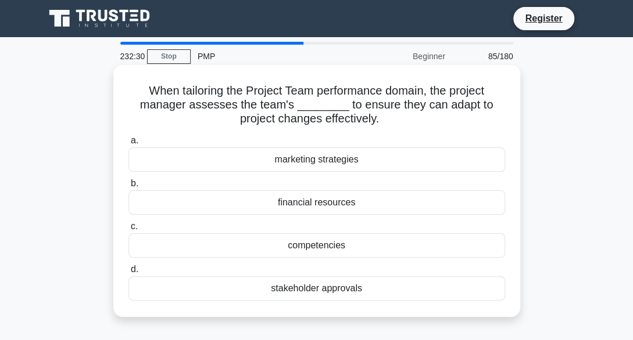
click at [243, 161] on div "marketing strategies" at bounding box center [316, 160] width 376 height 24
click at [128, 145] on input "a. marketing strategies" at bounding box center [128, 141] width 0 height 8
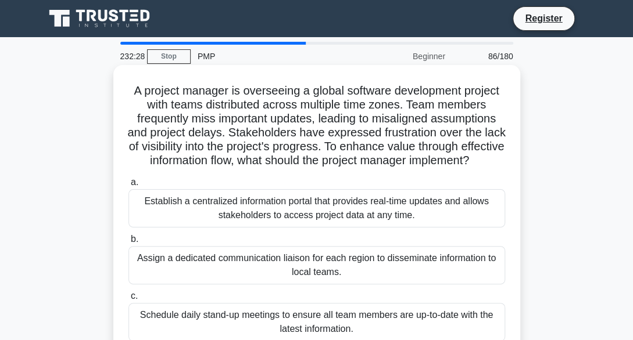
click at [238, 220] on div "Establish a centralized information portal that provides real-time updates and …" at bounding box center [316, 208] width 376 height 38
click at [128, 186] on input "a. Establish a centralized information portal that provides real-time updates a…" at bounding box center [128, 183] width 0 height 8
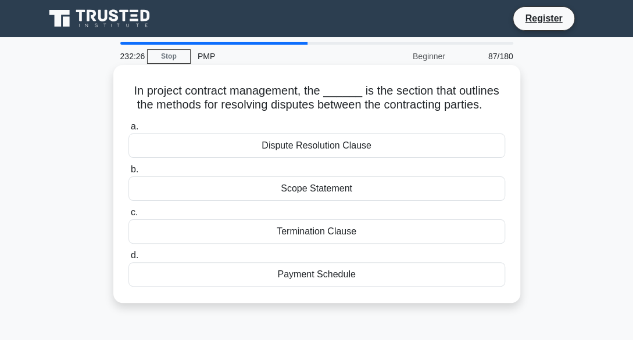
click at [243, 197] on div "Scope Statement" at bounding box center [316, 189] width 376 height 24
click at [128, 174] on input "b. Scope Statement" at bounding box center [128, 170] width 0 height 8
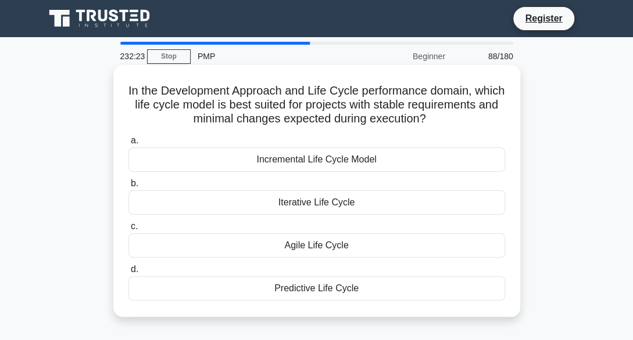
click at [246, 172] on div "Incremental Life Cycle Model" at bounding box center [316, 160] width 376 height 24
click at [128, 145] on input "a. Incremental Life Cycle Model" at bounding box center [128, 141] width 0 height 8
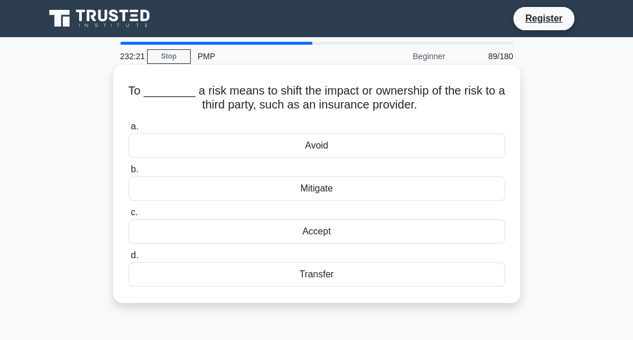
click at [244, 186] on div "Mitigate" at bounding box center [316, 189] width 376 height 24
click at [128, 174] on input "b. Mitigate" at bounding box center [128, 170] width 0 height 8
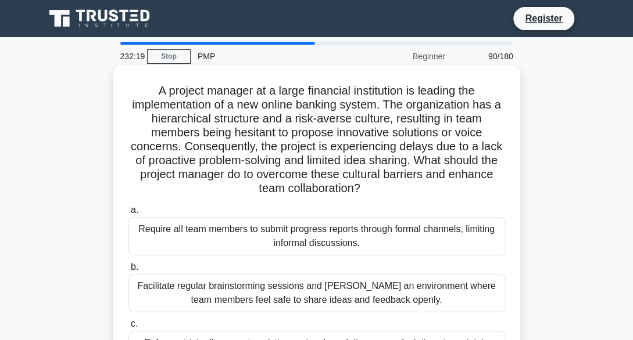
click at [240, 231] on div "Require all team members to submit progress reports through formal channels, li…" at bounding box center [316, 236] width 376 height 38
click at [128, 214] on input "a. Require all team members to submit progress reports through formal channels,…" at bounding box center [128, 211] width 0 height 8
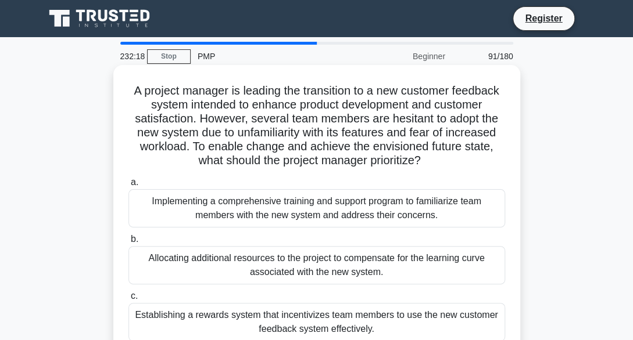
click at [238, 264] on div "Allocating additional resources to the project to compensate for the learning c…" at bounding box center [316, 265] width 376 height 38
click at [128, 243] on input "b. Allocating additional resources to the project to compensate for the learnin…" at bounding box center [128, 240] width 0 height 8
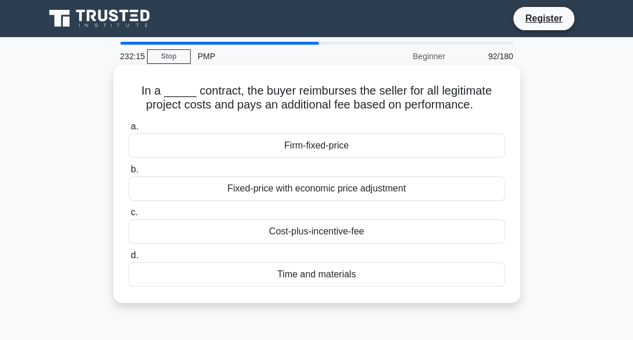
click at [257, 240] on div "Cost-plus-incentive-fee" at bounding box center [316, 232] width 376 height 24
click at [128, 217] on input "c. Cost-plus-incentive-fee" at bounding box center [128, 213] width 0 height 8
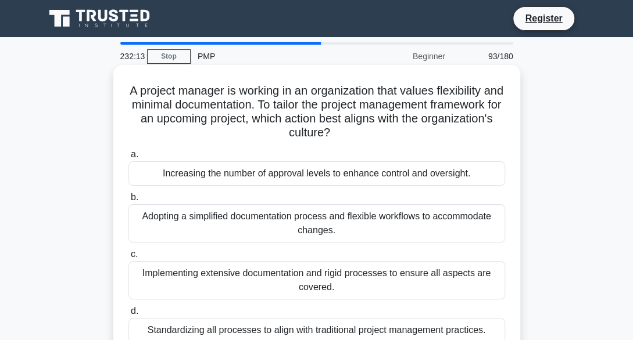
click at [257, 232] on div "Adopting a simplified documentation process and flexible workflows to accommoda…" at bounding box center [316, 223] width 376 height 38
click at [128, 202] on input "b. Adopting a simplified documentation process and flexible workflows to accomm…" at bounding box center [128, 198] width 0 height 8
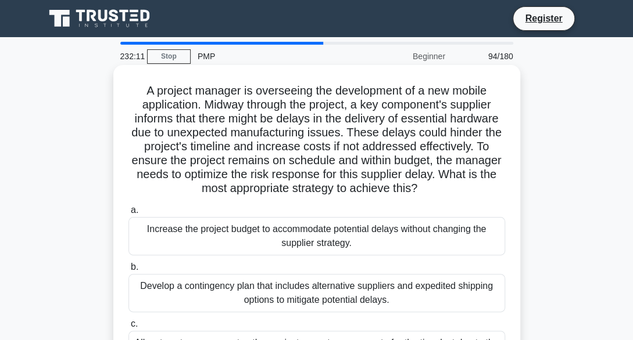
click at [257, 245] on div "Increase the project budget to accommodate potential delays without changing th…" at bounding box center [316, 236] width 376 height 38
click at [128, 214] on input "a. Increase the project budget to accommodate potential delays without changing…" at bounding box center [128, 211] width 0 height 8
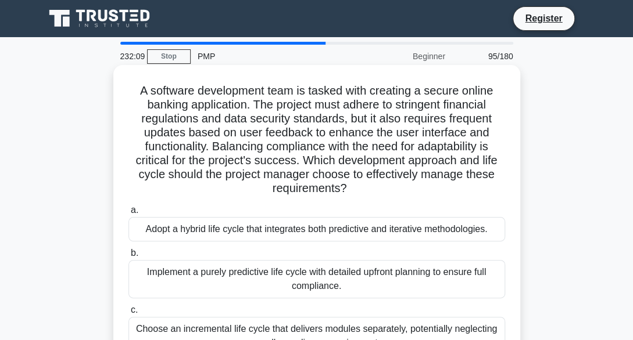
click at [244, 277] on div "Implement a purely predictive life cycle with detailed upfront planning to ensu…" at bounding box center [316, 279] width 376 height 38
click at [128, 257] on input "b. Implement a purely predictive life cycle with detailed upfront planning to e…" at bounding box center [128, 254] width 0 height 8
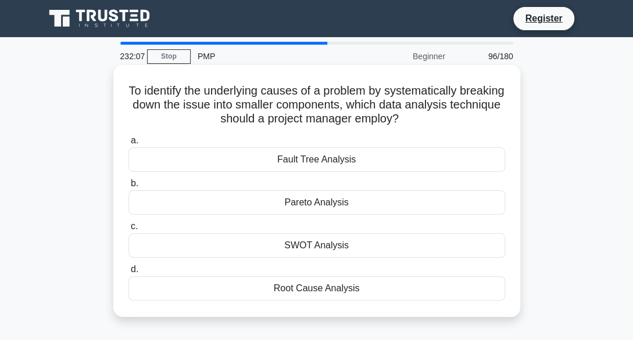
click at [246, 248] on div "SWOT Analysis" at bounding box center [316, 246] width 376 height 24
click at [128, 231] on input "c. SWOT Analysis" at bounding box center [128, 227] width 0 height 8
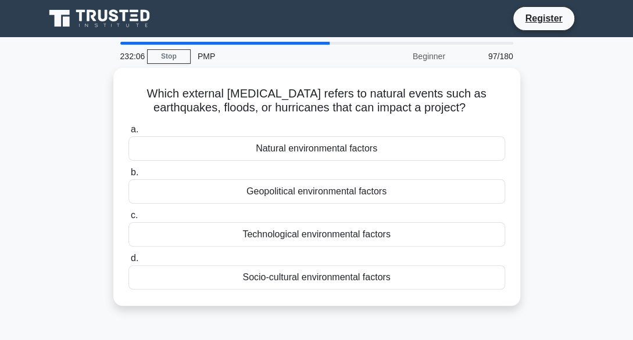
click at [246, 252] on label "d. Socio-cultural environmental factors" at bounding box center [316, 271] width 376 height 38
click at [128, 255] on input "d. Socio-cultural environmental factors" at bounding box center [128, 259] width 0 height 8
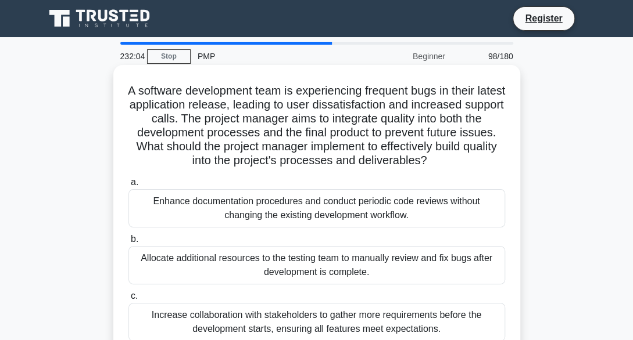
click at [240, 260] on div "Allocate additional resources to the testing team to manually review and fix bu…" at bounding box center [316, 265] width 376 height 38
click at [128, 243] on input "b. Allocate additional resources to the testing team to manually review and fix…" at bounding box center [128, 240] width 0 height 8
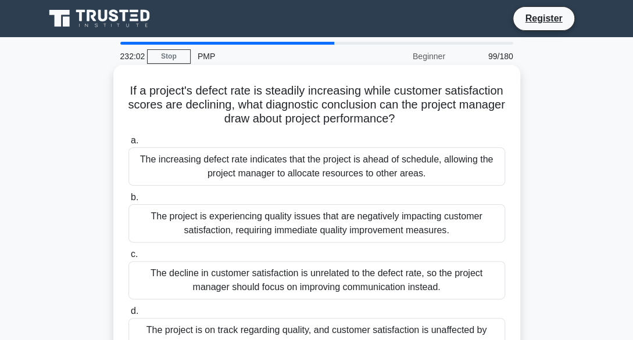
click at [235, 281] on div "The decline in customer satisfaction is unrelated to the defect rate, so the pr…" at bounding box center [316, 280] width 376 height 38
click at [128, 259] on input "c. The decline in customer satisfaction is unrelated to the defect rate, so the…" at bounding box center [128, 255] width 0 height 8
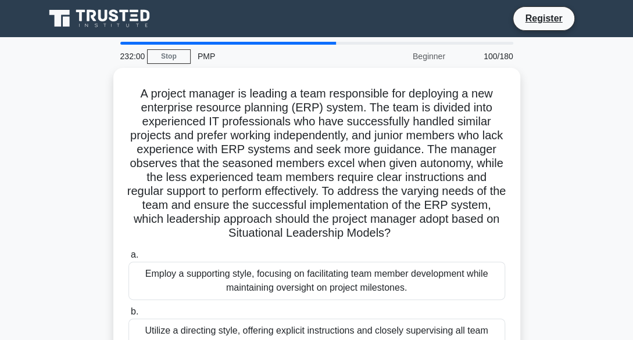
click at [235, 281] on div "Employ a supporting style, focusing on facilitating team member development whi…" at bounding box center [316, 281] width 376 height 38
click at [128, 259] on input "a. Employ a supporting style, focusing on facilitating team member development …" at bounding box center [128, 256] width 0 height 8
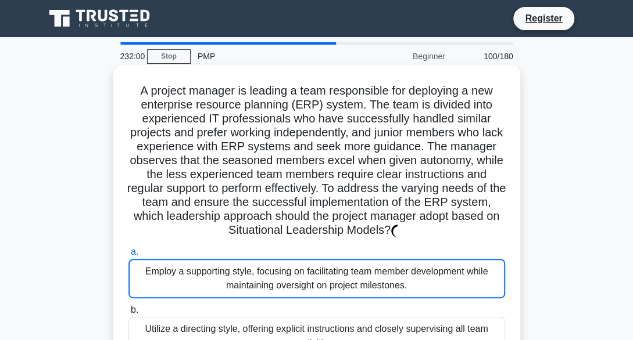
click at [235, 281] on div "Employ a supporting style, focusing on facilitating team member development whi…" at bounding box center [316, 279] width 376 height 40
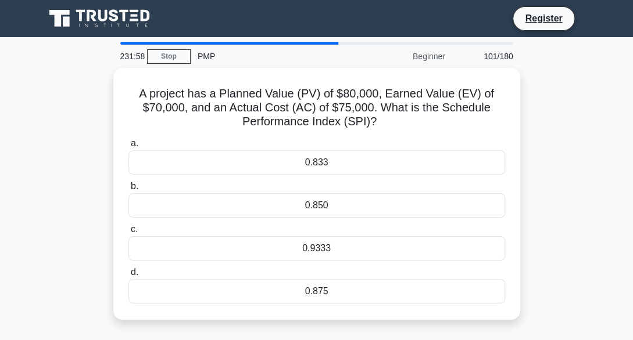
click at [235, 281] on div "0.875" at bounding box center [316, 291] width 376 height 24
click at [128, 277] on input "d. 0.875" at bounding box center [128, 273] width 0 height 8
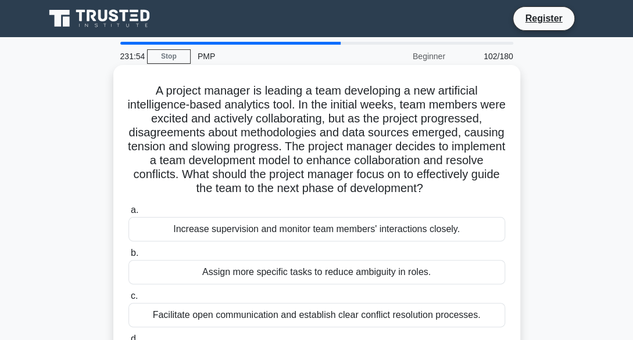
click at [239, 277] on div "Assign more specific tasks to reduce ambiguity in roles." at bounding box center [316, 272] width 376 height 24
click at [128, 257] on input "b. Assign more specific tasks to reduce ambiguity in roles." at bounding box center [128, 254] width 0 height 8
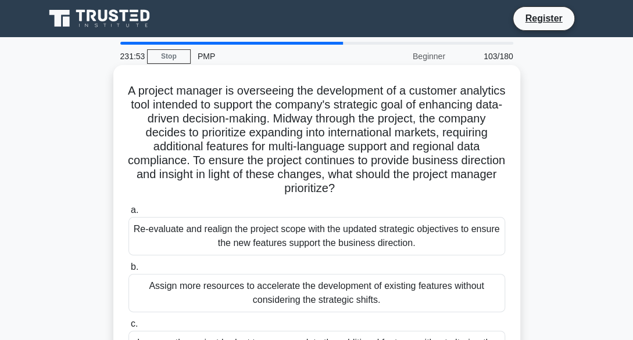
click at [234, 287] on div "Assign more resources to accelerate the development of existing features withou…" at bounding box center [316, 293] width 376 height 38
click at [128, 271] on input "b. Assign more resources to accelerate the development of existing features wit…" at bounding box center [128, 268] width 0 height 8
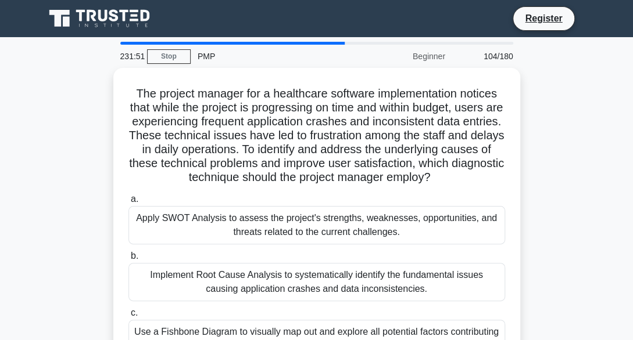
click at [234, 287] on div "Implement Root Cause Analysis to systematically identify the fundamental issues…" at bounding box center [316, 282] width 376 height 38
click at [128, 260] on input "b. Implement Root Cause Analysis to systematically identify the fundamental iss…" at bounding box center [128, 257] width 0 height 8
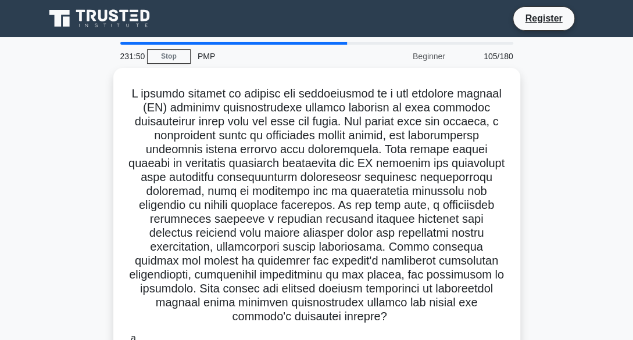
click at [234, 287] on h5 ".spinner_0XTQ{transform-origin:center;animation:spinner_y6GP .75s linear infini…" at bounding box center [316, 206] width 379 height 238
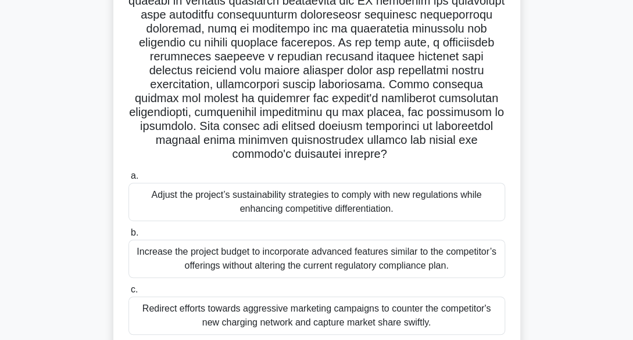
scroll to position [186, 0]
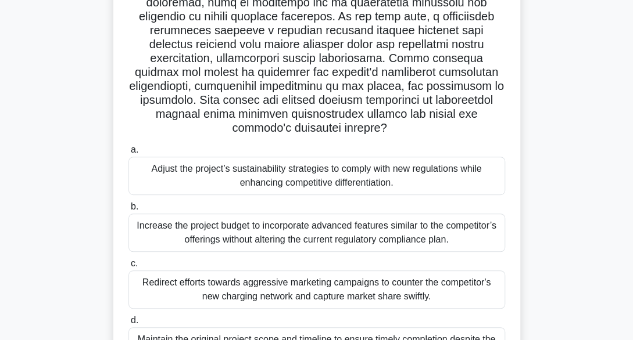
click at [332, 293] on div "Redirect efforts towards aggressive marketing campaigns to counter the competit…" at bounding box center [316, 290] width 376 height 38
click at [128, 268] on input "c. Redirect efforts towards aggressive marketing campaigns to counter the compe…" at bounding box center [128, 264] width 0 height 8
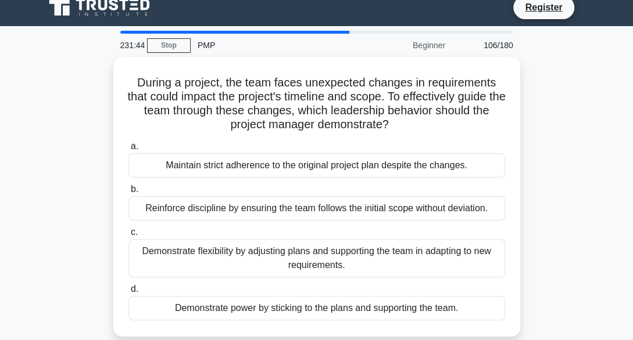
scroll to position [0, 0]
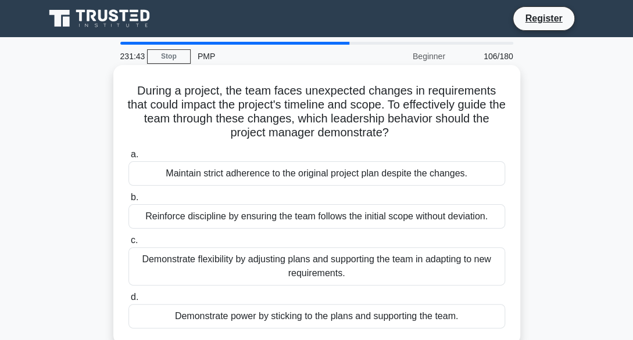
click at [324, 256] on div "Demonstrate flexibility by adjusting plans and supporting the team in adapting …" at bounding box center [316, 266] width 376 height 38
click at [128, 245] on input "c. Demonstrate flexibility by adjusting plans and supporting the team in adapti…" at bounding box center [128, 241] width 0 height 8
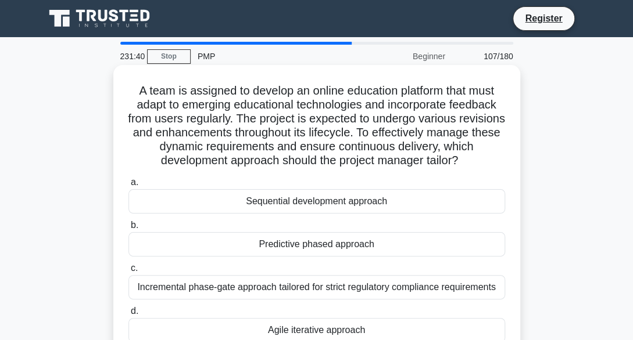
click at [294, 286] on div "Incremental phase-gate approach tailored for strict regulatory compliance requi…" at bounding box center [316, 287] width 376 height 24
click at [128, 272] on input "c. Incremental phase-gate approach tailored for strict regulatory compliance re…" at bounding box center [128, 269] width 0 height 8
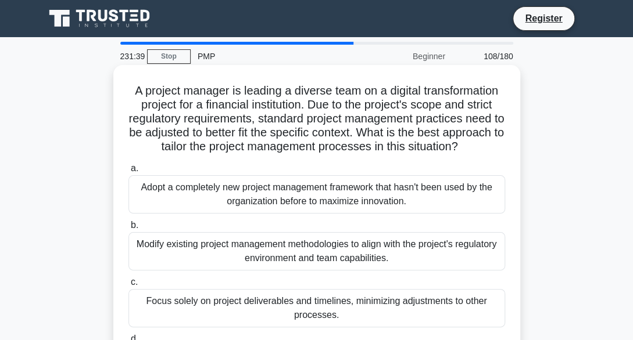
click at [289, 271] on div "Modify existing project management methodologies to align with the project's re…" at bounding box center [316, 251] width 376 height 38
click at [128, 229] on input "b. Modify existing project management methodologies to align with the project's…" at bounding box center [128, 226] width 0 height 8
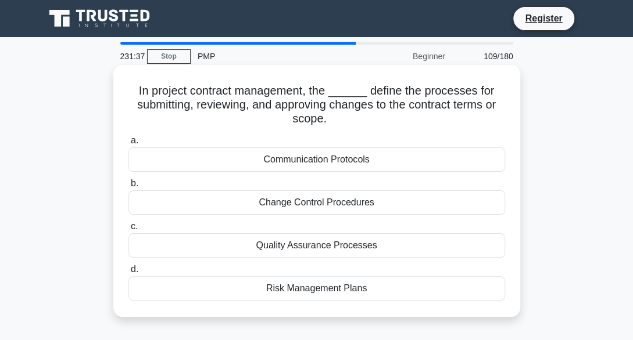
click at [288, 243] on div "Quality Assurance Processes" at bounding box center [316, 246] width 376 height 24
click at [128, 231] on input "c. Quality Assurance Processes" at bounding box center [128, 227] width 0 height 8
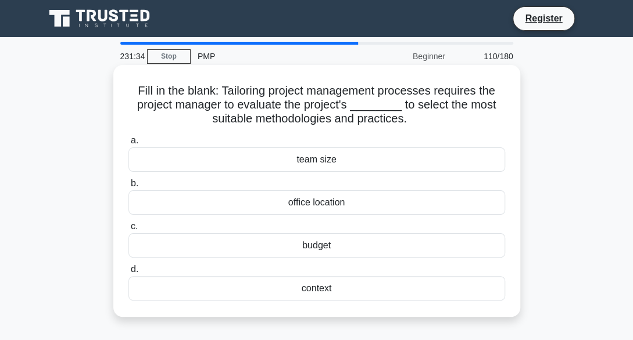
click at [294, 252] on div "budget" at bounding box center [316, 246] width 376 height 24
click at [128, 231] on input "c. budget" at bounding box center [128, 227] width 0 height 8
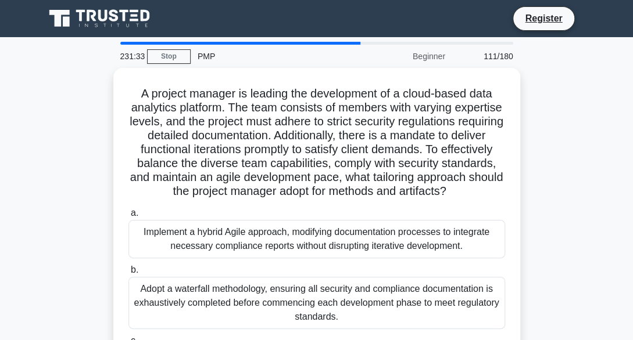
click at [294, 252] on div "Implement a hybrid Agile approach, modifying documentation processes to integra…" at bounding box center [316, 239] width 376 height 38
click at [128, 217] on input "a. Implement a hybrid Agile approach, modifying documentation processes to inte…" at bounding box center [128, 214] width 0 height 8
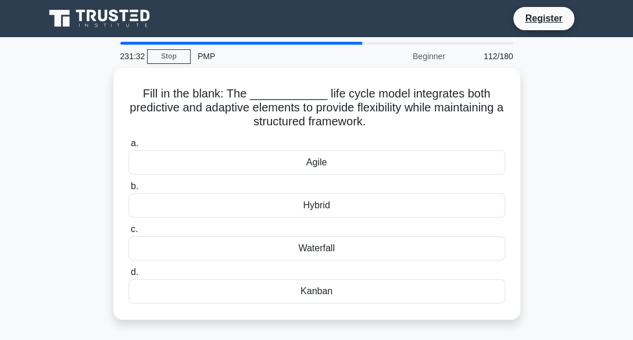
click at [294, 252] on div "Waterfall" at bounding box center [316, 248] width 376 height 24
click at [128, 234] on input "c. Waterfall" at bounding box center [128, 230] width 0 height 8
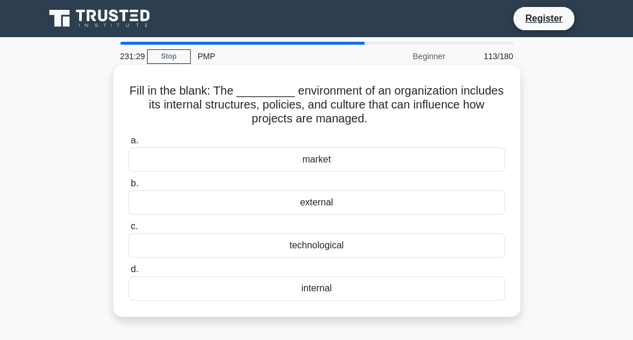
click at [299, 207] on div "external" at bounding box center [316, 203] width 376 height 24
click at [128, 188] on input "b. external" at bounding box center [128, 184] width 0 height 8
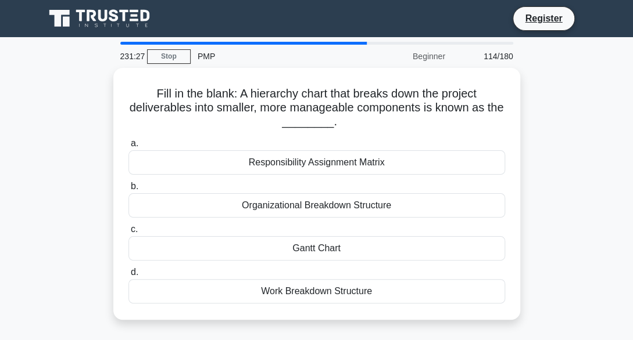
click at [299, 207] on div "Organizational Breakdown Structure" at bounding box center [316, 205] width 376 height 24
click at [128, 191] on input "b. Organizational Breakdown Structure" at bounding box center [128, 187] width 0 height 8
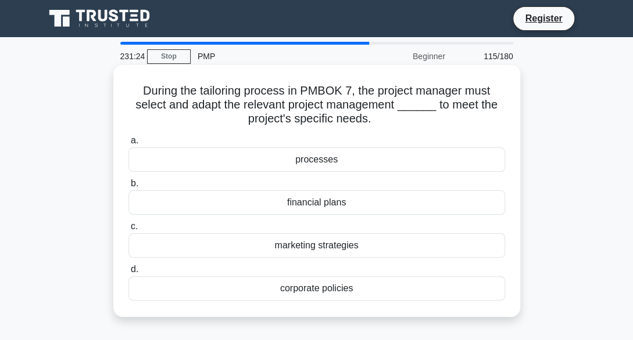
click at [286, 247] on div "marketing strategies" at bounding box center [316, 246] width 376 height 24
click at [128, 231] on input "c. marketing strategies" at bounding box center [128, 227] width 0 height 8
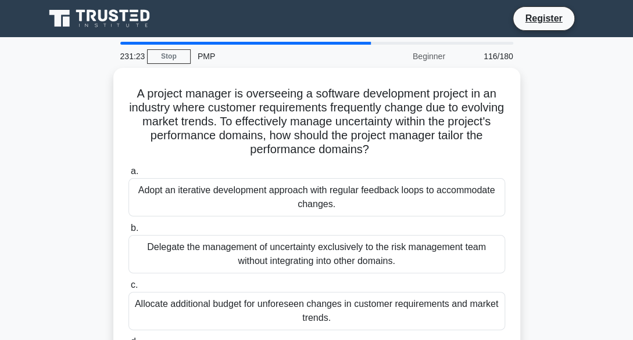
click at [286, 247] on div "Delegate the management of uncertainty exclusively to the risk management team …" at bounding box center [316, 254] width 376 height 38
click at [128, 232] on input "b. Delegate the management of uncertainty exclusively to the risk management te…" at bounding box center [128, 229] width 0 height 8
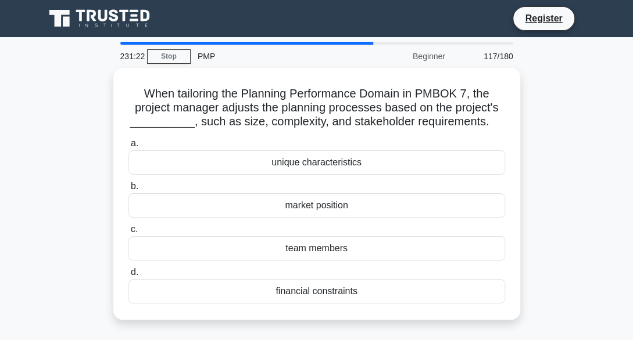
click at [286, 247] on div "team members" at bounding box center [316, 248] width 376 height 24
click at [128, 234] on input "c. team members" at bounding box center [128, 230] width 0 height 8
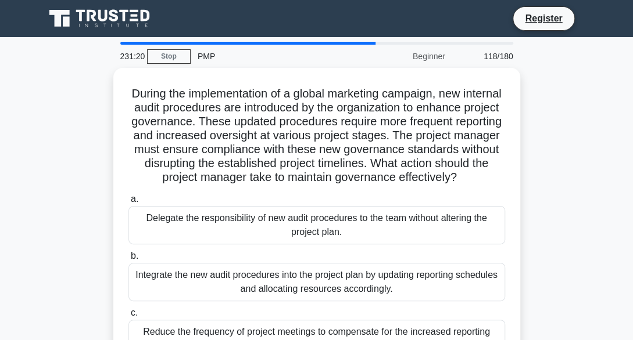
click at [286, 245] on div "Delegate the responsibility of new audit procedures to the team without alterin…" at bounding box center [316, 225] width 376 height 38
click at [128, 203] on input "a. Delegate the responsibility of new audit procedures to the team without alte…" at bounding box center [128, 200] width 0 height 8
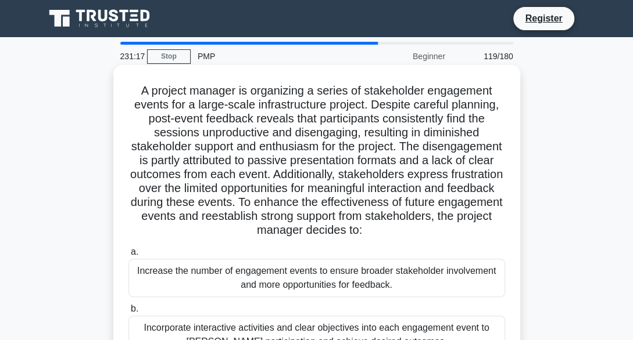
click at [277, 289] on div "Increase the number of engagement events to ensure broader stakeholder involvem…" at bounding box center [316, 278] width 376 height 38
click at [128, 256] on input "a. Increase the number of engagement events to ensure broader stakeholder invol…" at bounding box center [128, 253] width 0 height 8
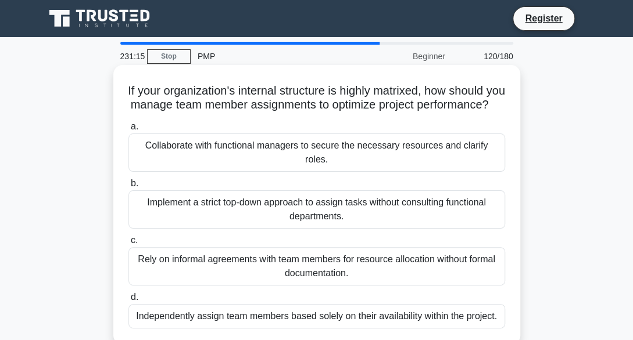
click at [274, 271] on div "Rely on informal agreements with team members for resource allocation without f…" at bounding box center [316, 266] width 376 height 38
click at [128, 245] on input "c. Rely on informal agreements with team members for resource allocation withou…" at bounding box center [128, 241] width 0 height 8
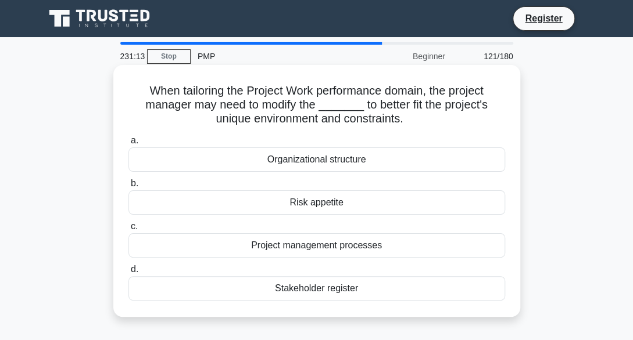
click at [273, 252] on div "Project management processes" at bounding box center [316, 246] width 376 height 24
click at [128, 231] on input "c. Project management processes" at bounding box center [128, 227] width 0 height 8
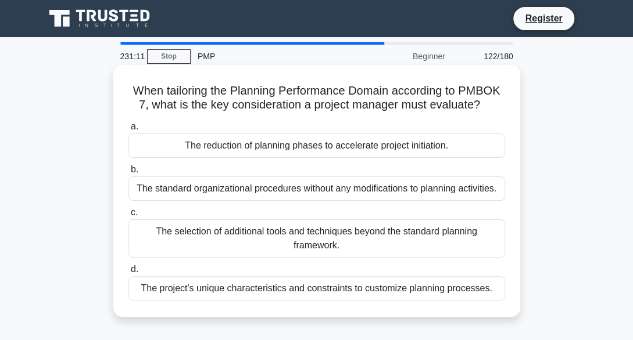
click at [280, 228] on div "The selection of additional tools and techniques beyond the standard planning f…" at bounding box center [316, 239] width 376 height 38
click at [128, 217] on input "c. The selection of additional tools and techniques beyond the standard plannin…" at bounding box center [128, 213] width 0 height 8
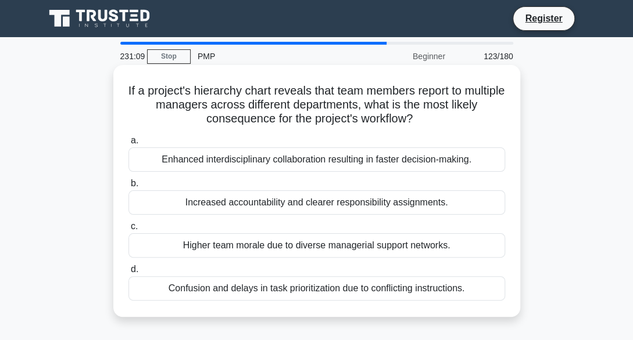
click at [275, 203] on div "Increased accountability and clearer responsibility assignments." at bounding box center [316, 203] width 376 height 24
click at [128, 188] on input "b. Increased accountability and clearer responsibility assignments." at bounding box center [128, 184] width 0 height 8
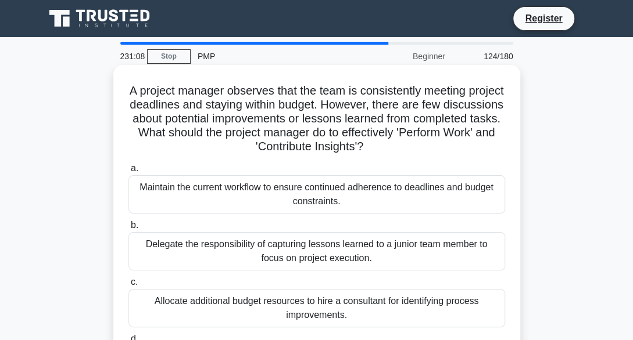
click at [269, 198] on div "Maintain the current workflow to ensure continued adherence to deadlines and bu…" at bounding box center [316, 194] width 376 height 38
click at [128, 173] on input "a. Maintain the current workflow to ensure continued adherence to deadlines and…" at bounding box center [128, 169] width 0 height 8
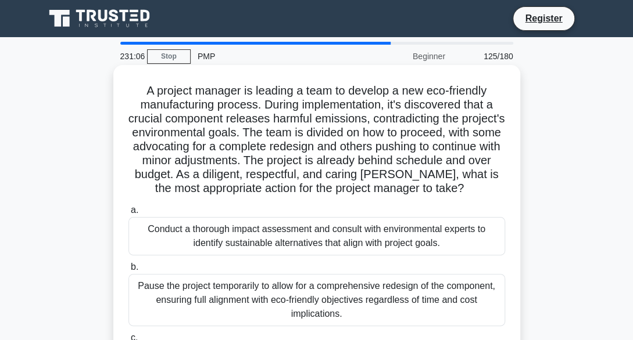
click at [261, 249] on div "Conduct a thorough impact assessment and consult with environmental experts to …" at bounding box center [316, 236] width 376 height 38
click at [128, 214] on input "a. Conduct a thorough impact assessment and consult with environmental experts …" at bounding box center [128, 211] width 0 height 8
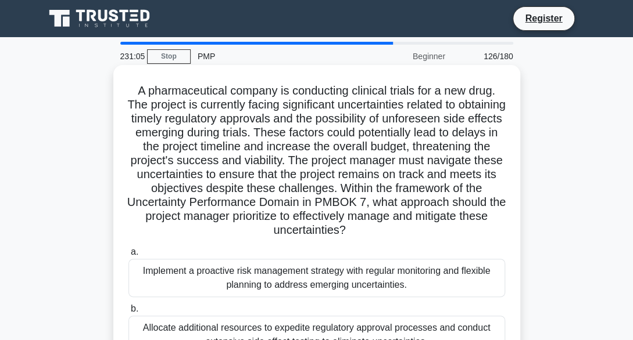
click at [250, 274] on div "Implement a proactive risk management strategy with regular monitoring and flex…" at bounding box center [316, 278] width 376 height 38
click at [128, 256] on input "a. Implement a proactive risk management strategy with regular monitoring and f…" at bounding box center [128, 253] width 0 height 8
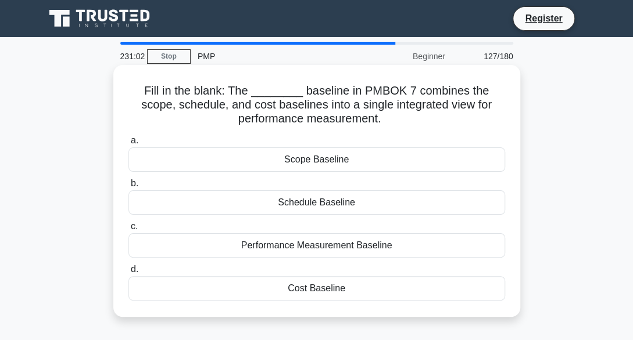
click at [285, 247] on div "Performance Measurement Baseline" at bounding box center [316, 246] width 376 height 24
click at [128, 231] on input "c. Performance Measurement Baseline" at bounding box center [128, 227] width 0 height 8
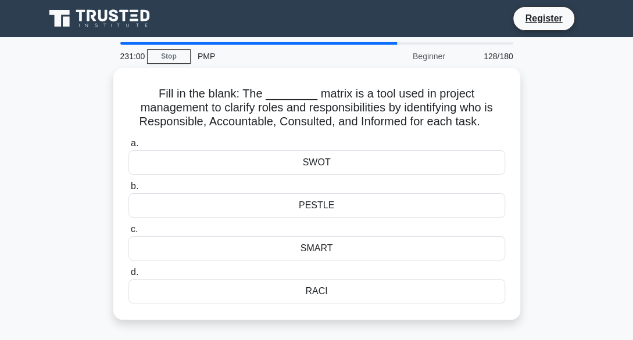
click at [285, 247] on div "SMART" at bounding box center [316, 248] width 376 height 24
click at [128, 234] on input "c. SMART" at bounding box center [128, 230] width 0 height 8
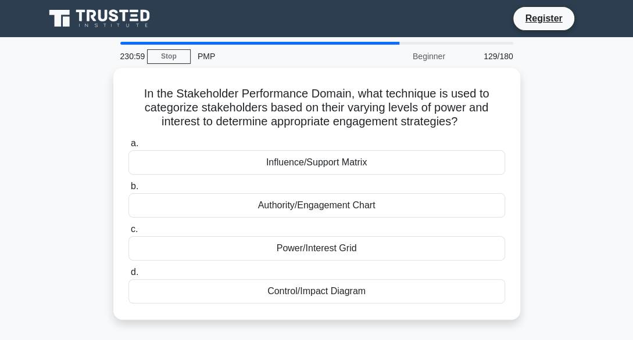
click at [285, 247] on div "Power/Interest Grid" at bounding box center [316, 248] width 376 height 24
click at [128, 234] on input "c. Power/Interest Grid" at bounding box center [128, 230] width 0 height 8
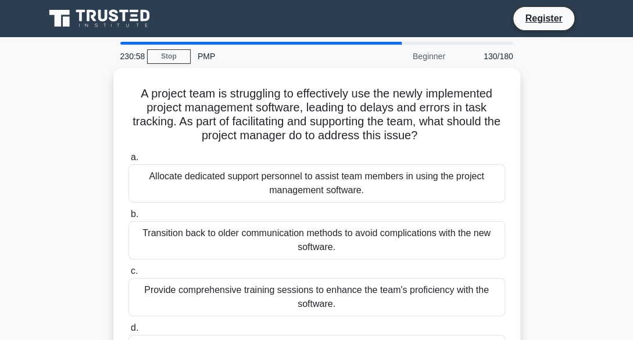
click at [285, 247] on div "Transition back to older communication methods to avoid complications with the …" at bounding box center [316, 240] width 376 height 38
click at [128, 218] on input "b. Transition back to older communication methods to avoid complications with t…" at bounding box center [128, 215] width 0 height 8
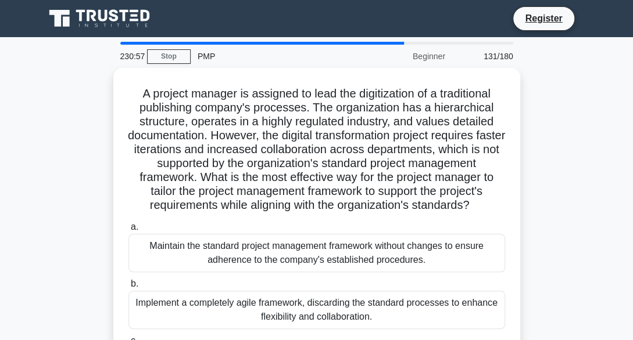
click at [285, 247] on div "Maintain the standard project management framework without changes to ensure ad…" at bounding box center [316, 253] width 376 height 38
click at [128, 231] on input "a. Maintain the standard project management framework without changes to ensure…" at bounding box center [128, 228] width 0 height 8
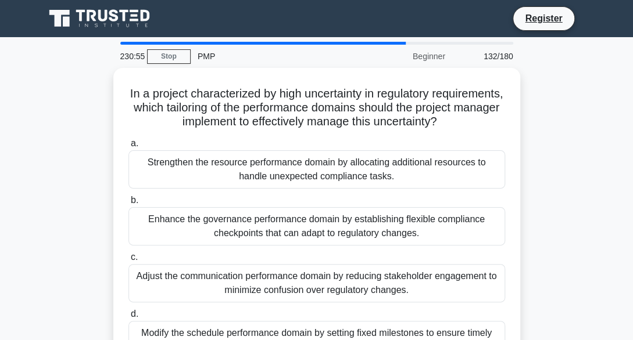
click at [285, 250] on label "c. Adjust the communication performance domain by reducing stakeholder engageme…" at bounding box center [316, 276] width 376 height 52
click at [128, 254] on input "c. Adjust the communication performance domain by reducing stakeholder engageme…" at bounding box center [128, 258] width 0 height 8
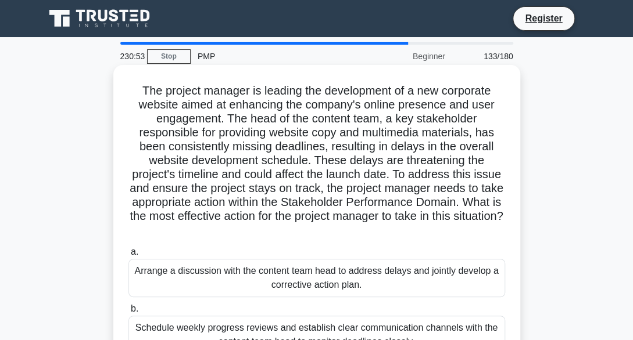
click at [282, 278] on div "Arrange a discussion with the content team head to address delays and jointly d…" at bounding box center [316, 278] width 376 height 38
click at [128, 256] on input "a. Arrange a discussion with the content team head to address delays and jointl…" at bounding box center [128, 253] width 0 height 8
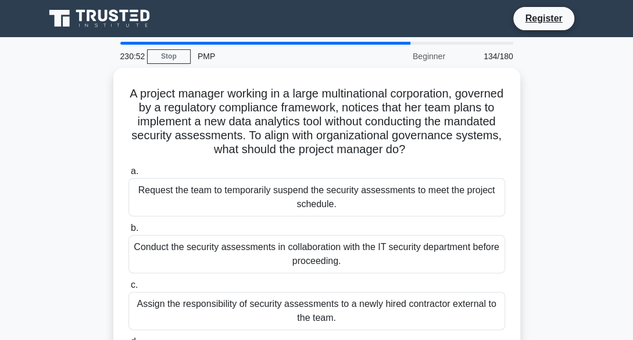
click at [282, 278] on label "c. Assign the responsibility of security assessments to a newly hired contracto…" at bounding box center [316, 304] width 376 height 52
click at [128, 282] on input "c. Assign the responsibility of security assessments to a newly hired contracto…" at bounding box center [128, 286] width 0 height 8
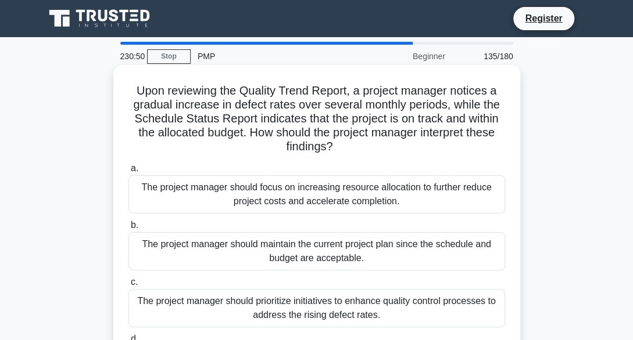
click at [285, 253] on div "The project manager should maintain the current project plan since the schedule…" at bounding box center [316, 251] width 376 height 38
click at [128, 229] on input "b. The project manager should maintain the current project plan since the sched…" at bounding box center [128, 226] width 0 height 8
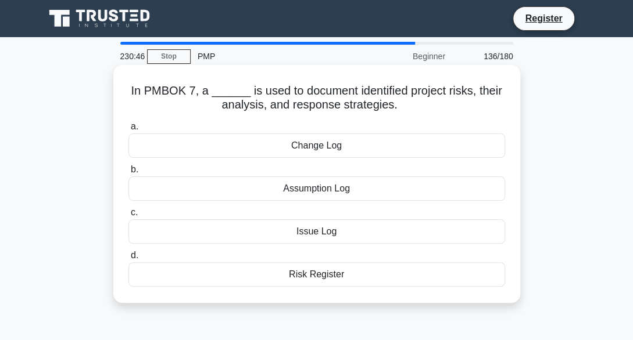
click at [303, 235] on div "Issue Log" at bounding box center [316, 232] width 376 height 24
click at [128, 217] on input "c. Issue Log" at bounding box center [128, 213] width 0 height 8
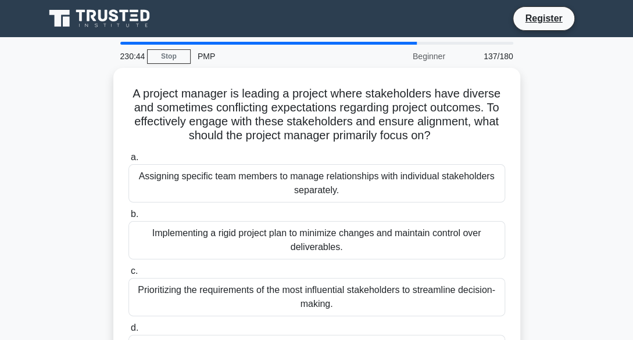
click at [303, 235] on div "Implementing a rigid project plan to minimize changes and maintain control over…" at bounding box center [316, 240] width 376 height 38
click at [128, 218] on input "b. Implementing a rigid project plan to minimize changes and maintain control o…" at bounding box center [128, 215] width 0 height 8
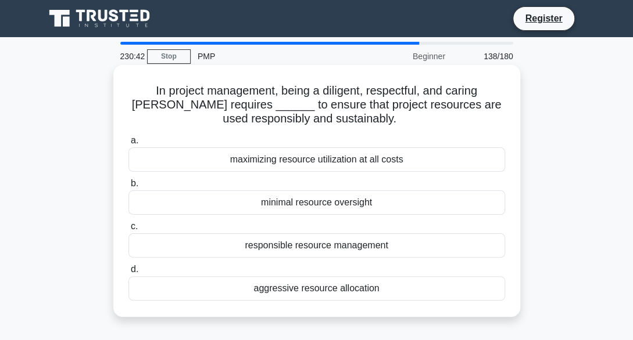
click at [297, 247] on div "responsible resource management" at bounding box center [316, 246] width 376 height 24
click at [128, 231] on input "c. responsible resource management" at bounding box center [128, 227] width 0 height 8
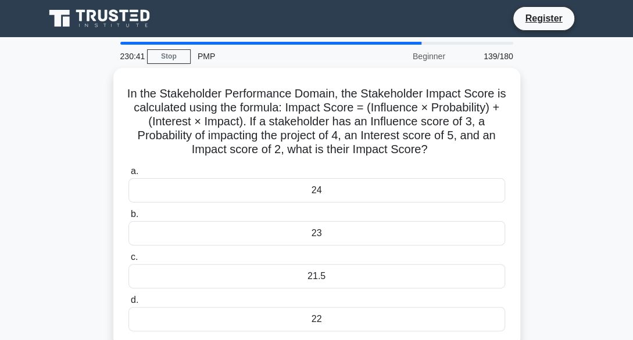
click at [297, 250] on label "c. 21.5" at bounding box center [316, 269] width 376 height 38
click at [128, 254] on input "c. 21.5" at bounding box center [128, 258] width 0 height 8
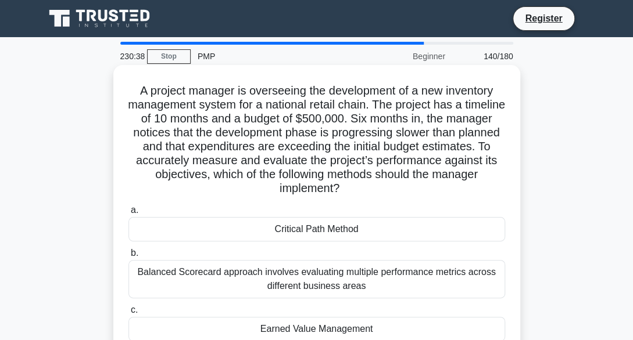
click at [277, 286] on div "Balanced Scorecard approach involves evaluating multiple performance metrics ac…" at bounding box center [316, 279] width 376 height 38
click at [128, 257] on input "b. Balanced Scorecard approach involves evaluating multiple performance metrics…" at bounding box center [128, 254] width 0 height 8
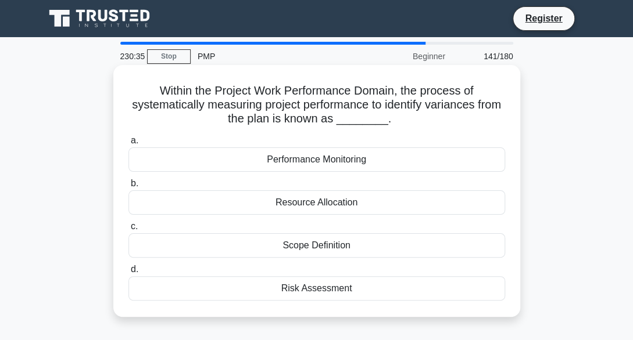
click at [282, 249] on div "Scope Definition" at bounding box center [316, 246] width 376 height 24
click at [128, 231] on input "c. Scope Definition" at bounding box center [128, 227] width 0 height 8
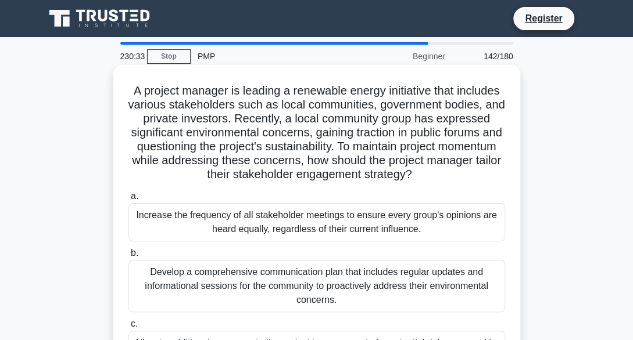
click at [267, 281] on div "Develop a comprehensive communication plan that includes regular updates and in…" at bounding box center [316, 286] width 376 height 52
click at [128, 257] on input "b. Develop a comprehensive communication plan that includes regular updates and…" at bounding box center [128, 254] width 0 height 8
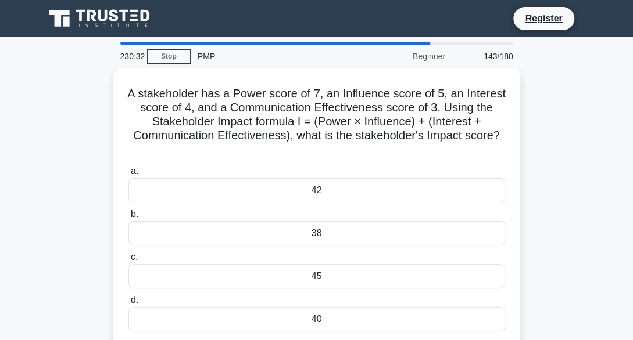
click at [267, 281] on div "45" at bounding box center [316, 276] width 376 height 24
click at [128, 261] on input "c. 45" at bounding box center [128, 258] width 0 height 8
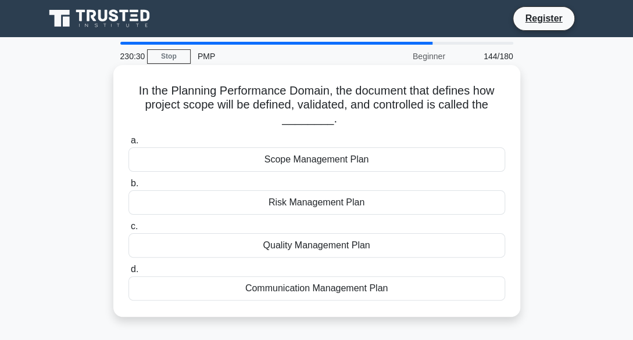
click at [272, 253] on div "Quality Management Plan" at bounding box center [316, 246] width 376 height 24
click at [128, 231] on input "c. Quality Management Plan" at bounding box center [128, 227] width 0 height 8
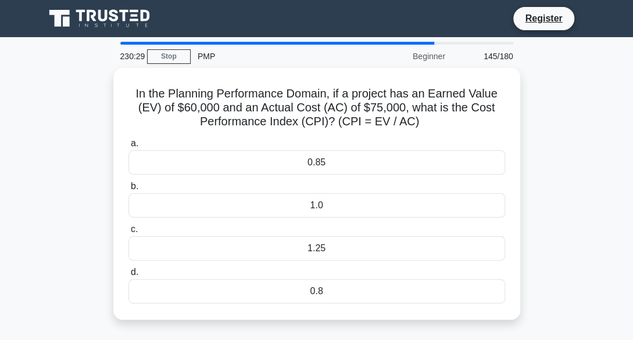
click at [272, 253] on div "1.25" at bounding box center [316, 248] width 376 height 24
click at [128, 234] on input "c. 1.25" at bounding box center [128, 230] width 0 height 8
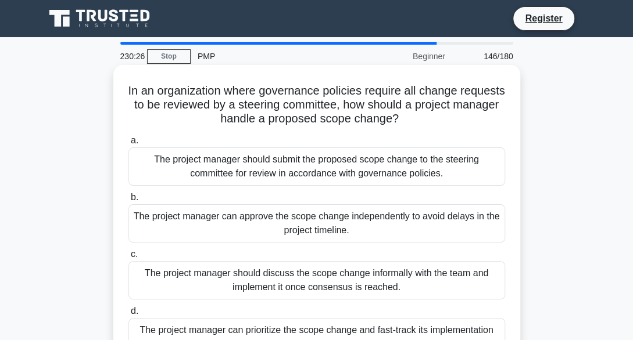
click at [259, 279] on div "The project manager should discuss the scope change informally with the team an…" at bounding box center [316, 280] width 376 height 38
click at [128, 259] on input "c. The project manager should discuss the scope change informally with the team…" at bounding box center [128, 255] width 0 height 8
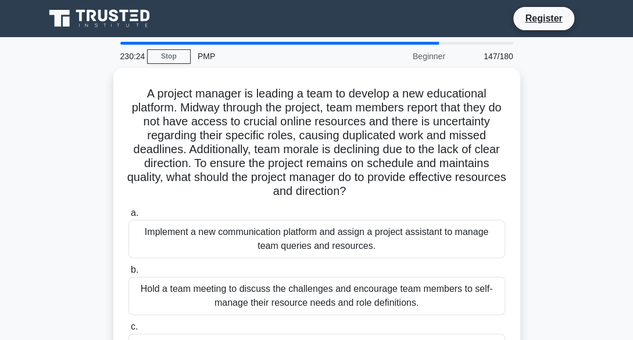
click at [259, 279] on div "Hold a team meeting to discuss the challenges and encourage team members to sel…" at bounding box center [316, 296] width 376 height 38
click at [128, 274] on input "b. Hold a team meeting to discuss the challenges and encourage team members to …" at bounding box center [128, 271] width 0 height 8
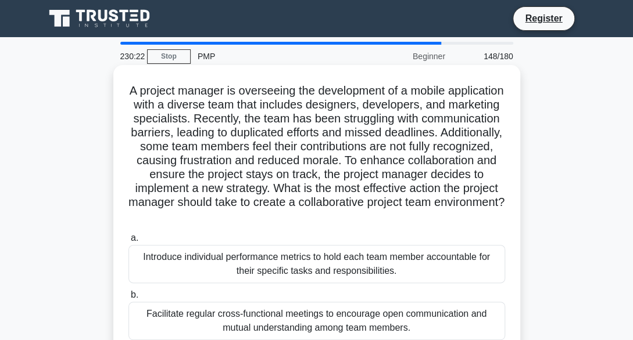
click at [241, 307] on div "Facilitate regular cross-functional meetings to encourage open communication an…" at bounding box center [316, 321] width 376 height 38
click at [128, 299] on input "b. Facilitate regular cross-functional meetings to encourage open communication…" at bounding box center [128, 296] width 0 height 8
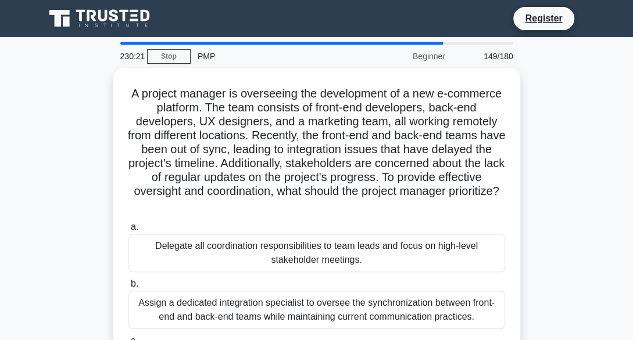
click at [241, 307] on div "Assign a dedicated integration specialist to oversee the synchronization betwee…" at bounding box center [316, 310] width 376 height 38
click at [128, 288] on input "b. Assign a dedicated integration specialist to oversee the synchronization bet…" at bounding box center [128, 285] width 0 height 8
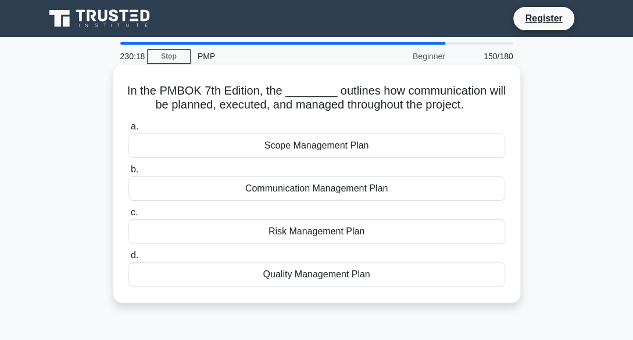
click at [284, 188] on div "Communication Management Plan" at bounding box center [316, 189] width 376 height 24
click at [128, 174] on input "b. Communication Management Plan" at bounding box center [128, 170] width 0 height 8
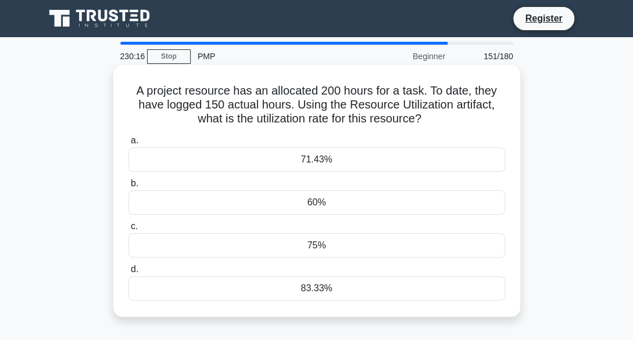
click at [281, 202] on div "60%" at bounding box center [316, 203] width 376 height 24
click at [128, 188] on input "b. 60%" at bounding box center [128, 184] width 0 height 8
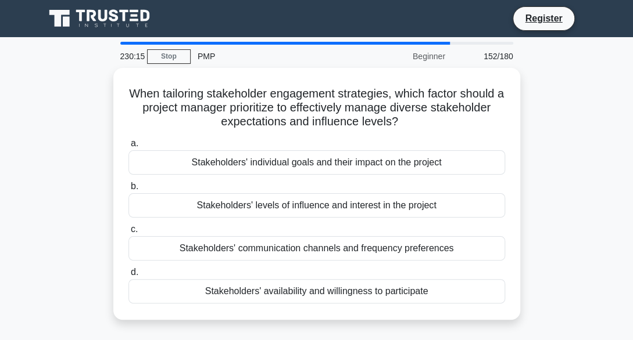
click at [281, 202] on div "Stakeholders' levels of influence and interest in the project" at bounding box center [316, 205] width 376 height 24
click at [128, 191] on input "b. Stakeholders' levels of influence and interest in the project" at bounding box center [128, 187] width 0 height 8
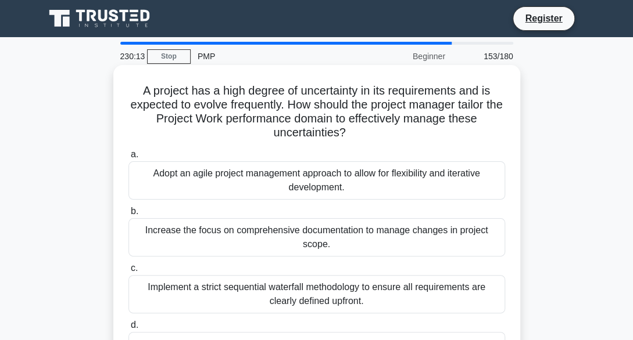
click at [262, 232] on div "Increase the focus on comprehensive documentation to manage changes in project …" at bounding box center [316, 237] width 376 height 38
click at [128, 216] on input "b. Increase the focus on comprehensive documentation to manage changes in proje…" at bounding box center [128, 212] width 0 height 8
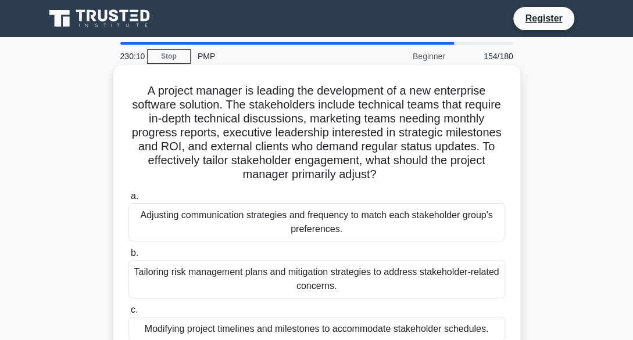
click at [247, 271] on div "Tailoring risk management plans and mitigation strategies to address stakeholde…" at bounding box center [316, 279] width 376 height 38
click at [128, 257] on input "b. Tailoring risk management plans and mitigation strategies to address stakeho…" at bounding box center [128, 254] width 0 height 8
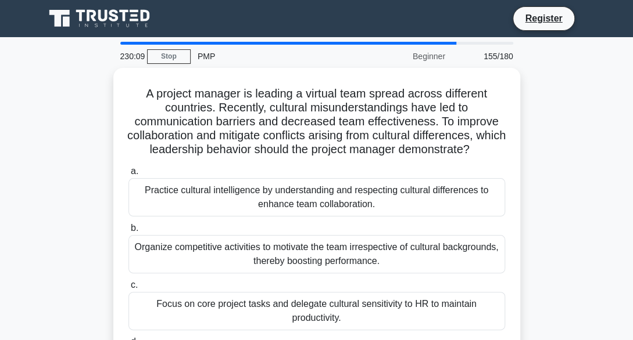
click at [247, 271] on div "Organize competitive activities to motivate the team irrespective of cultural b…" at bounding box center [316, 254] width 376 height 38
click at [128, 232] on input "b. Organize competitive activities to motivate the team irrespective of cultura…" at bounding box center [128, 229] width 0 height 8
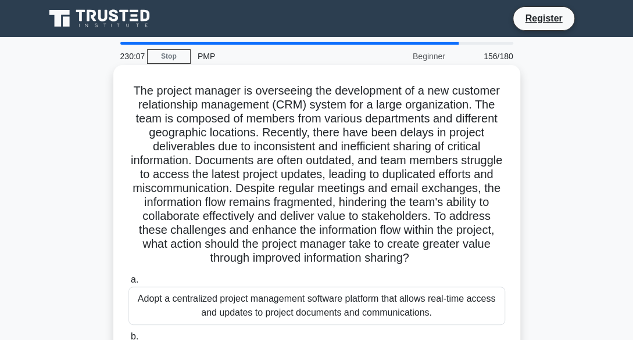
click at [227, 313] on div "Adopt a centralized project management software platform that allows real-time …" at bounding box center [316, 306] width 376 height 38
click at [128, 284] on input "a. Adopt a centralized project management software platform that allows real-ti…" at bounding box center [128, 281] width 0 height 8
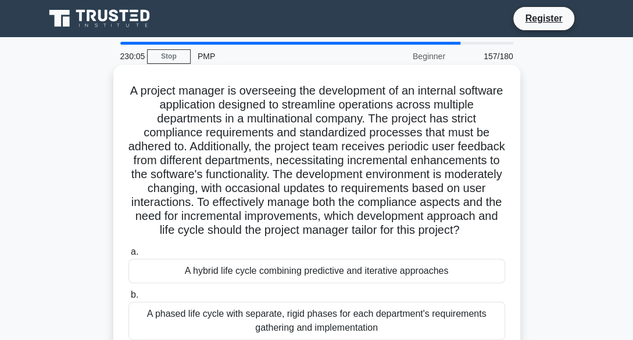
click at [231, 283] on div "A hybrid life cycle combining predictive and iterative approaches" at bounding box center [316, 271] width 376 height 24
click at [128, 256] on input "a. A hybrid life cycle combining predictive and iterative approaches" at bounding box center [128, 253] width 0 height 8
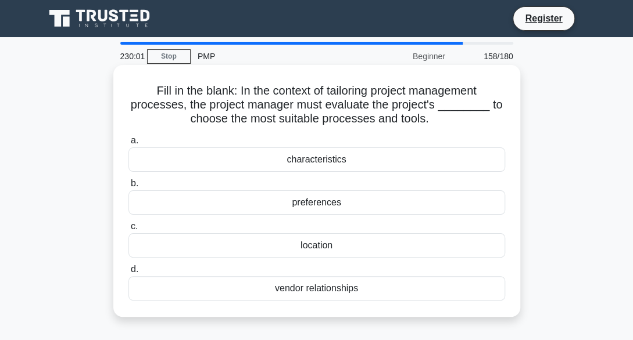
click at [270, 240] on div "location" at bounding box center [316, 246] width 376 height 24
click at [128, 231] on input "c. location" at bounding box center [128, 227] width 0 height 8
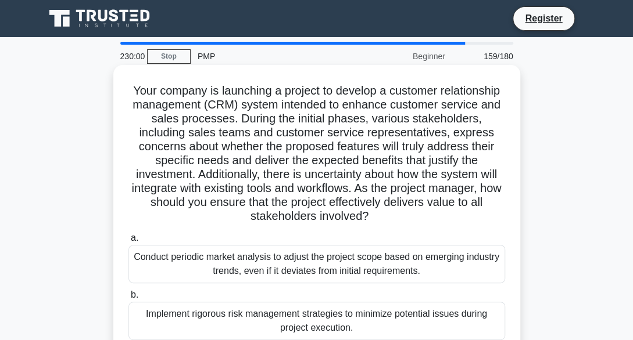
click at [250, 273] on div "Conduct periodic market analysis to adjust the project scope based on emerging …" at bounding box center [316, 264] width 376 height 38
click at [128, 242] on input "a. Conduct periodic market analysis to adjust the project scope based on emergi…" at bounding box center [128, 239] width 0 height 8
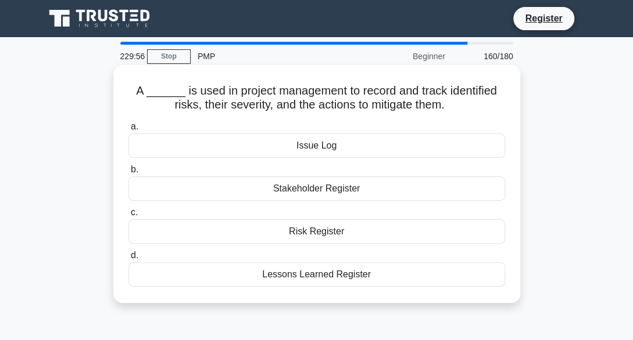
click at [273, 185] on div "Stakeholder Register" at bounding box center [316, 189] width 376 height 24
click at [128, 174] on input "b. Stakeholder Register" at bounding box center [128, 170] width 0 height 8
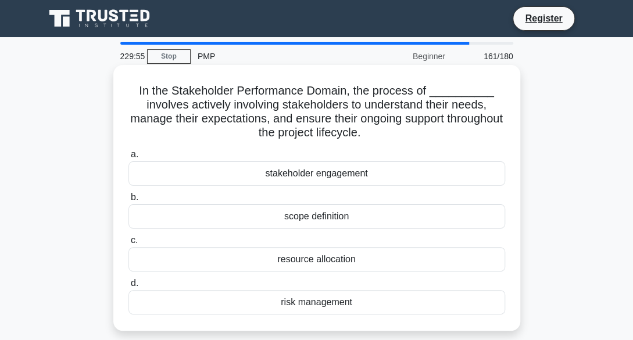
click at [273, 216] on div "scope definition" at bounding box center [316, 216] width 376 height 24
click at [128, 202] on input "b. scope definition" at bounding box center [128, 198] width 0 height 8
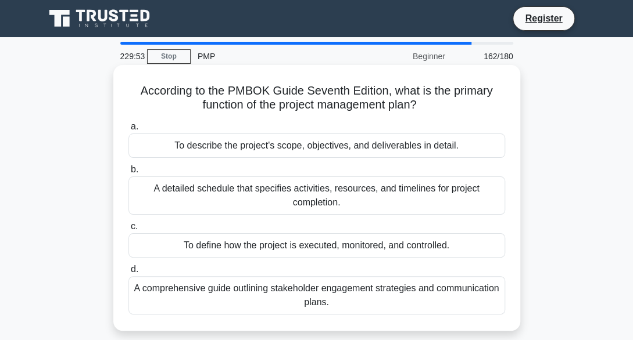
click at [249, 246] on div "To define how the project is executed, monitored, and controlled." at bounding box center [316, 246] width 376 height 24
click at [128, 231] on input "c. To define how the project is executed, monitored, and controlled." at bounding box center [128, 227] width 0 height 8
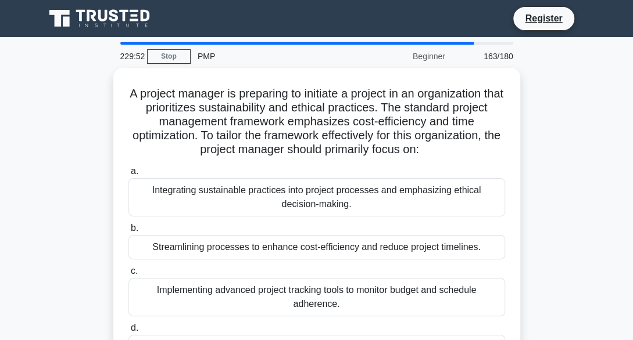
click at [249, 246] on div "Streamlining processes to enhance cost-efficiency and reduce project timelines." at bounding box center [316, 247] width 376 height 24
click at [128, 232] on input "b. Streamlining processes to enhance cost-efficiency and reduce project timelin…" at bounding box center [128, 229] width 0 height 8
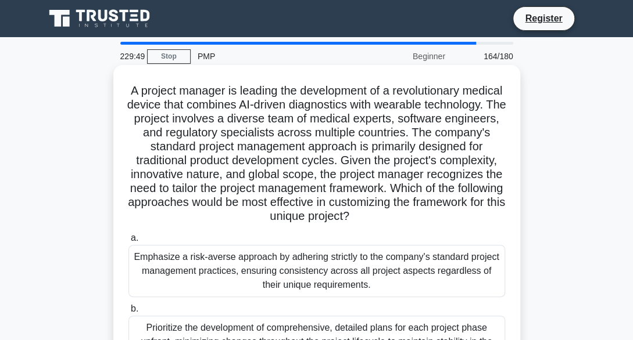
click at [235, 261] on div "Emphasize a risk-averse approach by adhering strictly to the company's standard…" at bounding box center [316, 271] width 376 height 52
click at [128, 242] on input "a. Emphasize a risk-averse approach by adhering strictly to the company's stand…" at bounding box center [128, 239] width 0 height 8
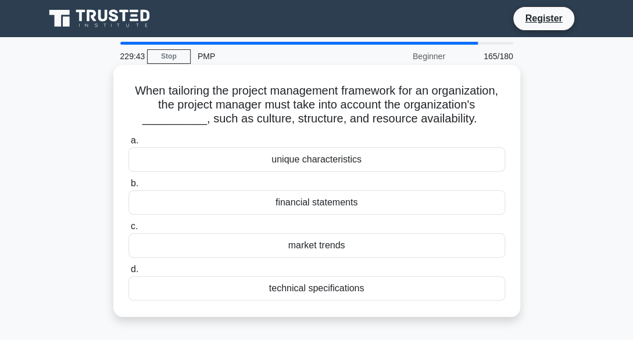
click at [279, 295] on div "technical specifications" at bounding box center [316, 289] width 376 height 24
click at [128, 274] on input "d. technical specifications" at bounding box center [128, 270] width 0 height 8
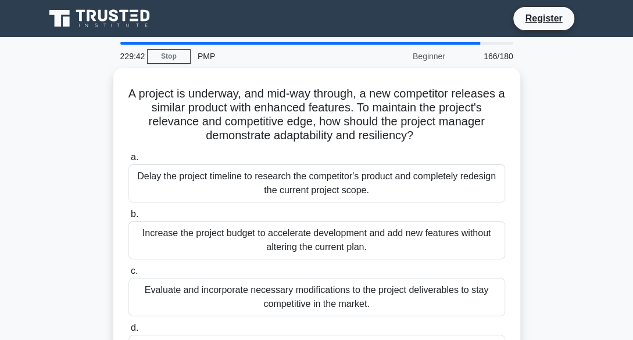
click at [279, 295] on div "Evaluate and incorporate necessary modifications to the project deliverables to…" at bounding box center [316, 297] width 376 height 38
click at [128, 275] on input "c. Evaluate and incorporate necessary modifications to the project deliverables…" at bounding box center [128, 272] width 0 height 8
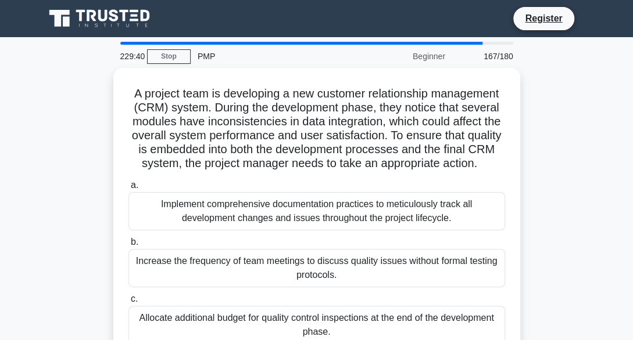
click at [279, 288] on div "Increase the frequency of team meetings to discuss quality issues without forma…" at bounding box center [316, 268] width 376 height 38
click at [128, 246] on input "b. Increase the frequency of team meetings to discuss quality issues without fo…" at bounding box center [128, 243] width 0 height 8
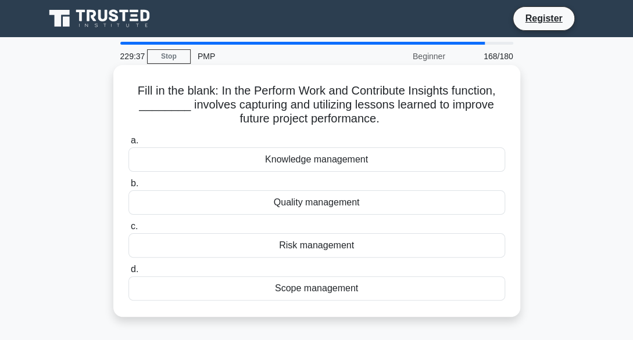
click at [292, 204] on div "Quality management" at bounding box center [316, 203] width 376 height 24
click at [128, 188] on input "b. Quality management" at bounding box center [128, 184] width 0 height 8
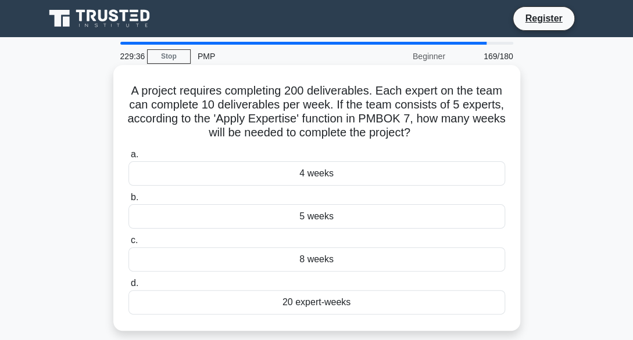
click at [283, 227] on div "5 weeks" at bounding box center [316, 216] width 376 height 24
click at [128, 202] on input "b. 5 weeks" at bounding box center [128, 198] width 0 height 8
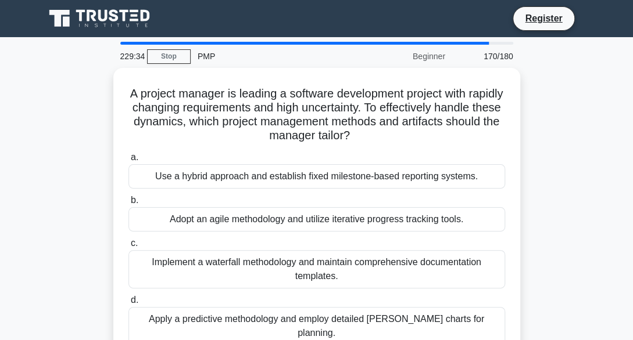
click at [283, 227] on div "Adopt an agile methodology and utilize iterative progress tracking tools." at bounding box center [316, 219] width 376 height 24
click at [128, 204] on input "b. Adopt an agile methodology and utilize iterative progress tracking tools." at bounding box center [128, 201] width 0 height 8
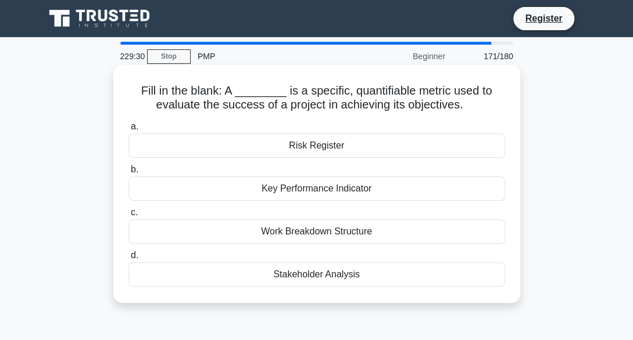
click at [275, 193] on div "Key Performance Indicator" at bounding box center [316, 189] width 376 height 24
click at [128, 174] on input "b. Key Performance Indicator" at bounding box center [128, 170] width 0 height 8
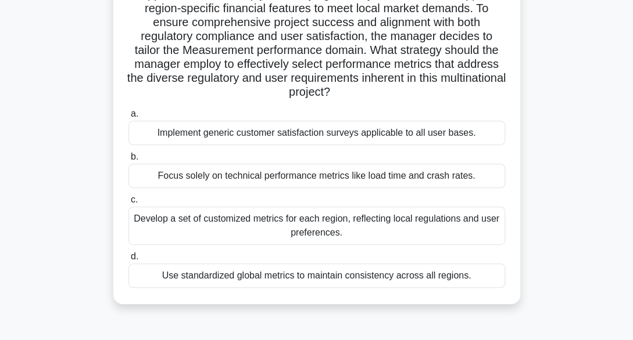
scroll to position [139, 0]
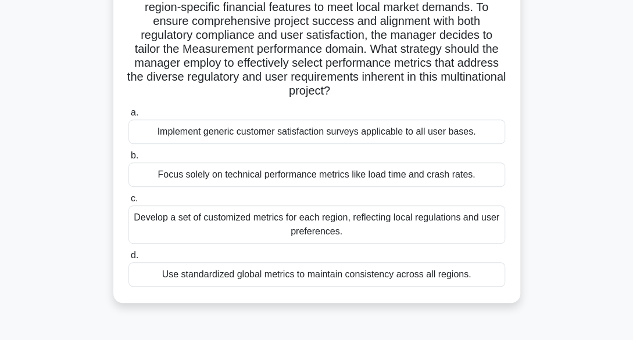
click at [260, 234] on div "Develop a set of customized metrics for each region, reflecting local regulatio…" at bounding box center [316, 225] width 376 height 38
click at [128, 203] on input "c. Develop a set of customized metrics for each region, reflecting local regula…" at bounding box center [128, 199] width 0 height 8
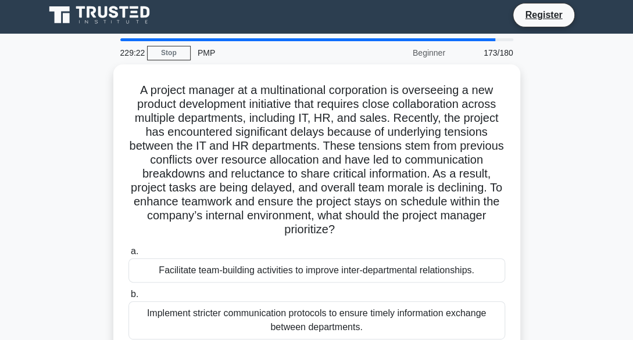
scroll to position [0, 0]
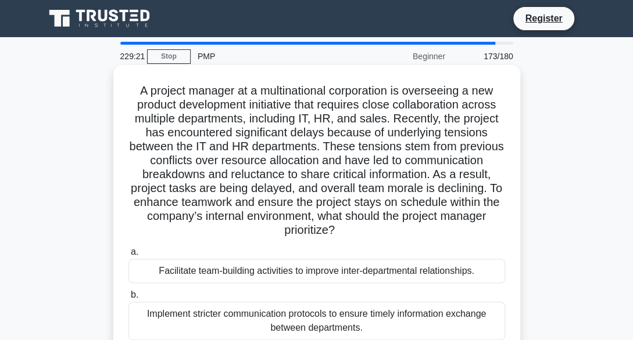
click at [246, 270] on div "Facilitate team-building activities to improve inter-departmental relationships." at bounding box center [316, 271] width 376 height 24
click at [128, 256] on input "a. Facilitate team-building activities to improve inter-departmental relationsh…" at bounding box center [128, 253] width 0 height 8
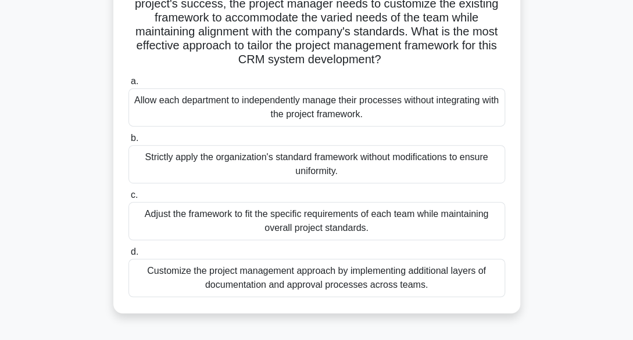
scroll to position [186, 0]
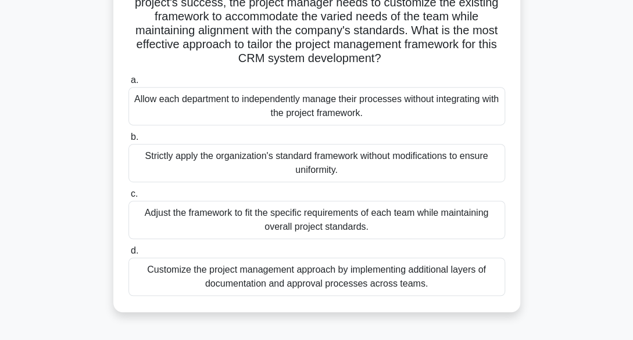
click at [234, 289] on div "Customize the project management approach by implementing additional layers of …" at bounding box center [316, 277] width 376 height 38
click at [128, 255] on input "d. Customize the project management approach by implementing additional layers …" at bounding box center [128, 251] width 0 height 8
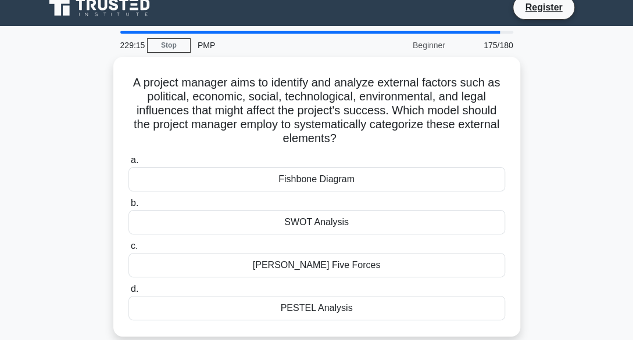
scroll to position [0, 0]
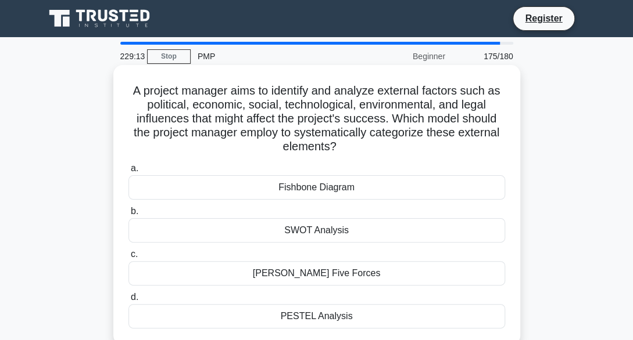
click at [272, 232] on div "SWOT Analysis" at bounding box center [316, 230] width 376 height 24
click at [128, 216] on input "b. SWOT Analysis" at bounding box center [128, 212] width 0 height 8
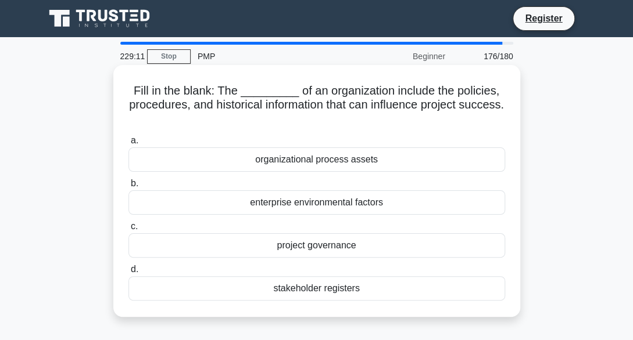
click at [267, 213] on div "enterprise environmental factors" at bounding box center [316, 203] width 376 height 24
click at [128, 188] on input "b. enterprise environmental factors" at bounding box center [128, 184] width 0 height 8
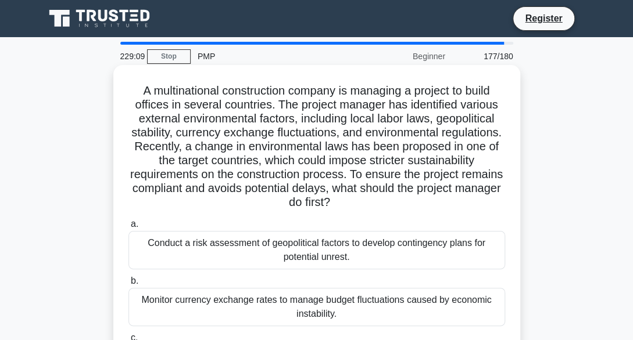
click at [245, 255] on div "Conduct a risk assessment of geopolitical factors to develop contingency plans …" at bounding box center [316, 250] width 376 height 38
click at [128, 228] on input "a. Conduct a risk assessment of geopolitical factors to develop contingency pla…" at bounding box center [128, 225] width 0 height 8
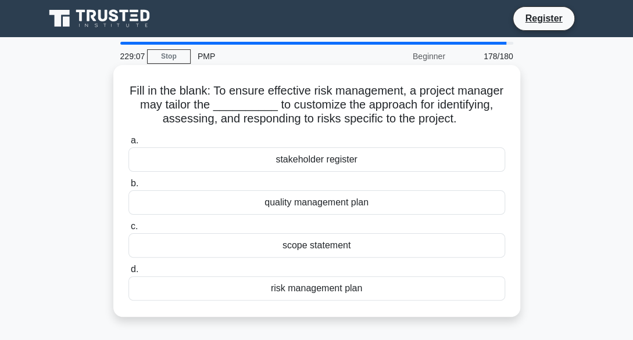
click at [256, 215] on div "quality management plan" at bounding box center [316, 203] width 376 height 24
click at [128, 188] on input "b. quality management plan" at bounding box center [128, 184] width 0 height 8
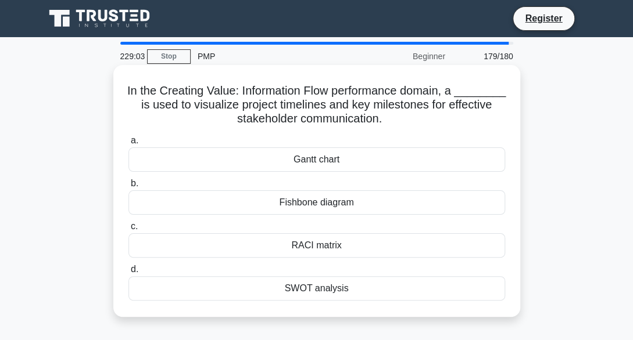
click at [270, 293] on div "SWOT analysis" at bounding box center [316, 289] width 376 height 24
click at [128, 274] on input "d. SWOT analysis" at bounding box center [128, 270] width 0 height 8
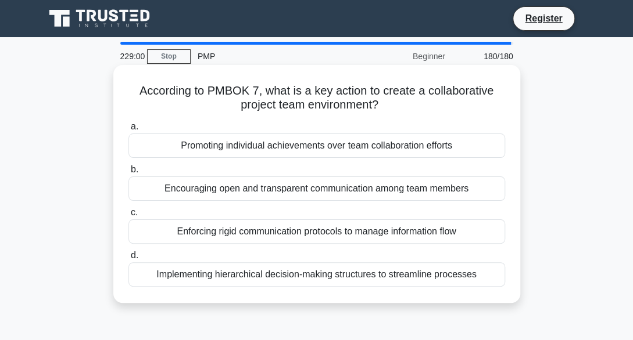
click at [244, 184] on div "Encouraging open and transparent communication among team members" at bounding box center [316, 189] width 376 height 24
click at [128, 174] on input "b. Encouraging open and transparent communication among team members" at bounding box center [128, 170] width 0 height 8
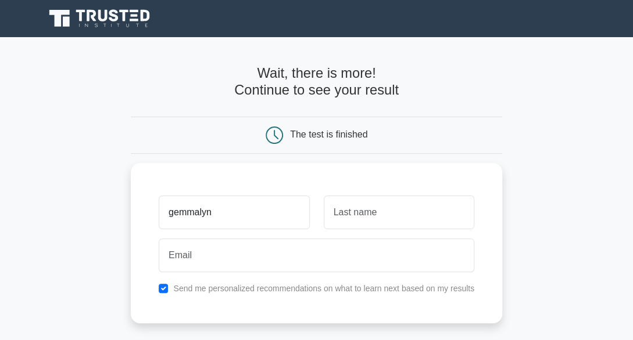
type input "gemmalyn"
type input "a"
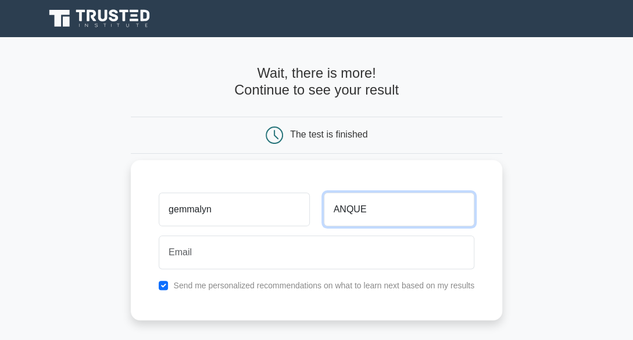
type input "ANQUE"
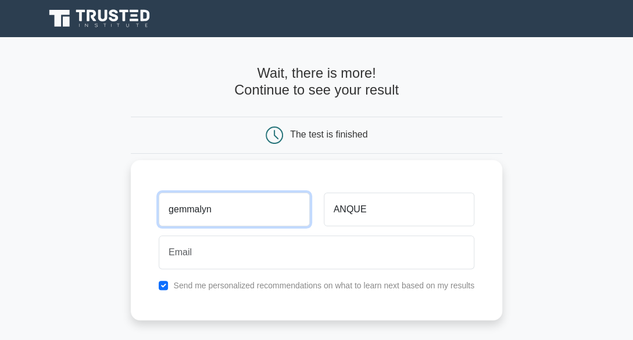
click at [214, 210] on input "gemmalyn" at bounding box center [234, 210] width 150 height 34
type input "g"
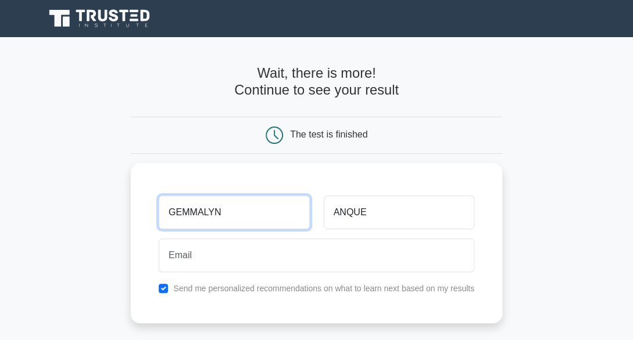
type input "GEMMALYN"
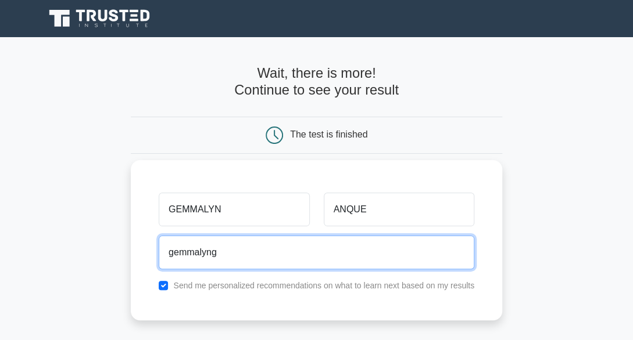
type input "gemmalynganque@gmail.com"
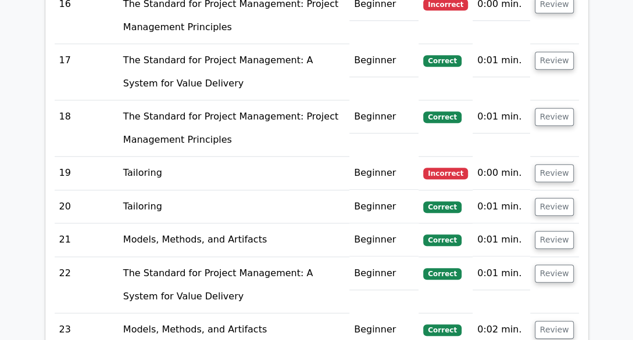
scroll to position [2300, 0]
